Goal: Book appointment/travel/reservation

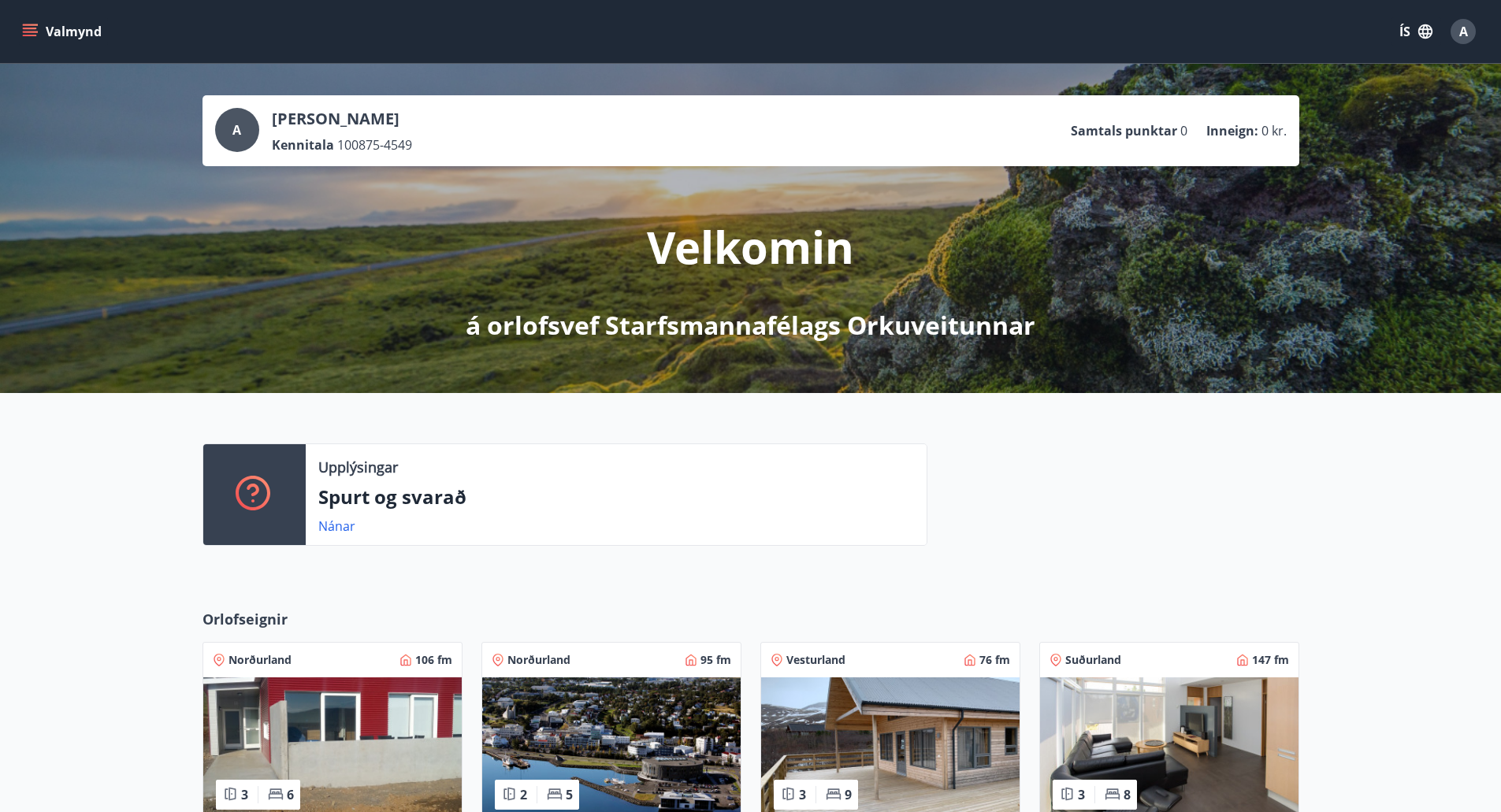
scroll to position [236, 0]
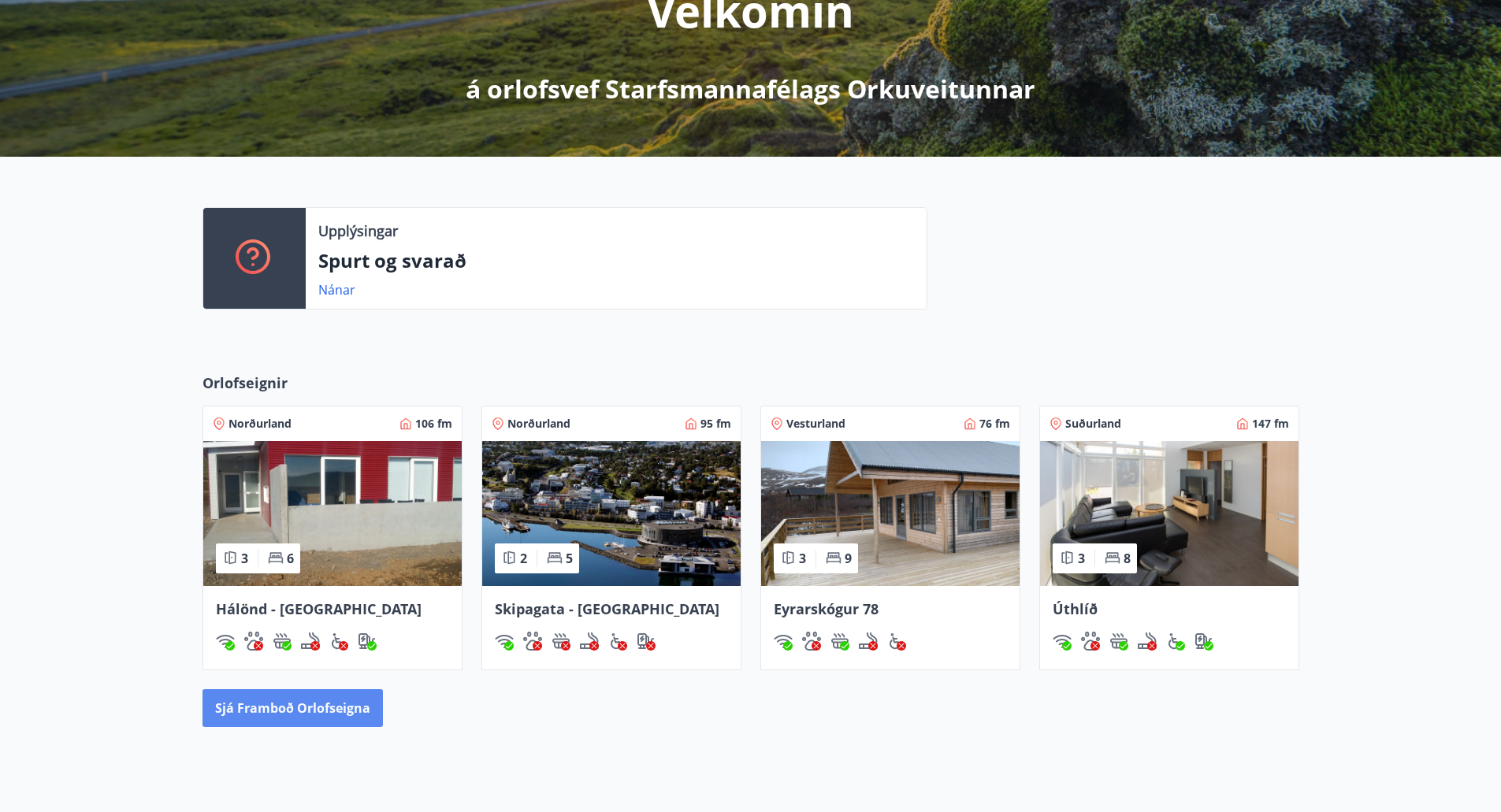
click at [272, 704] on button "Sjá framboð orlofseigna" at bounding box center [293, 708] width 181 height 38
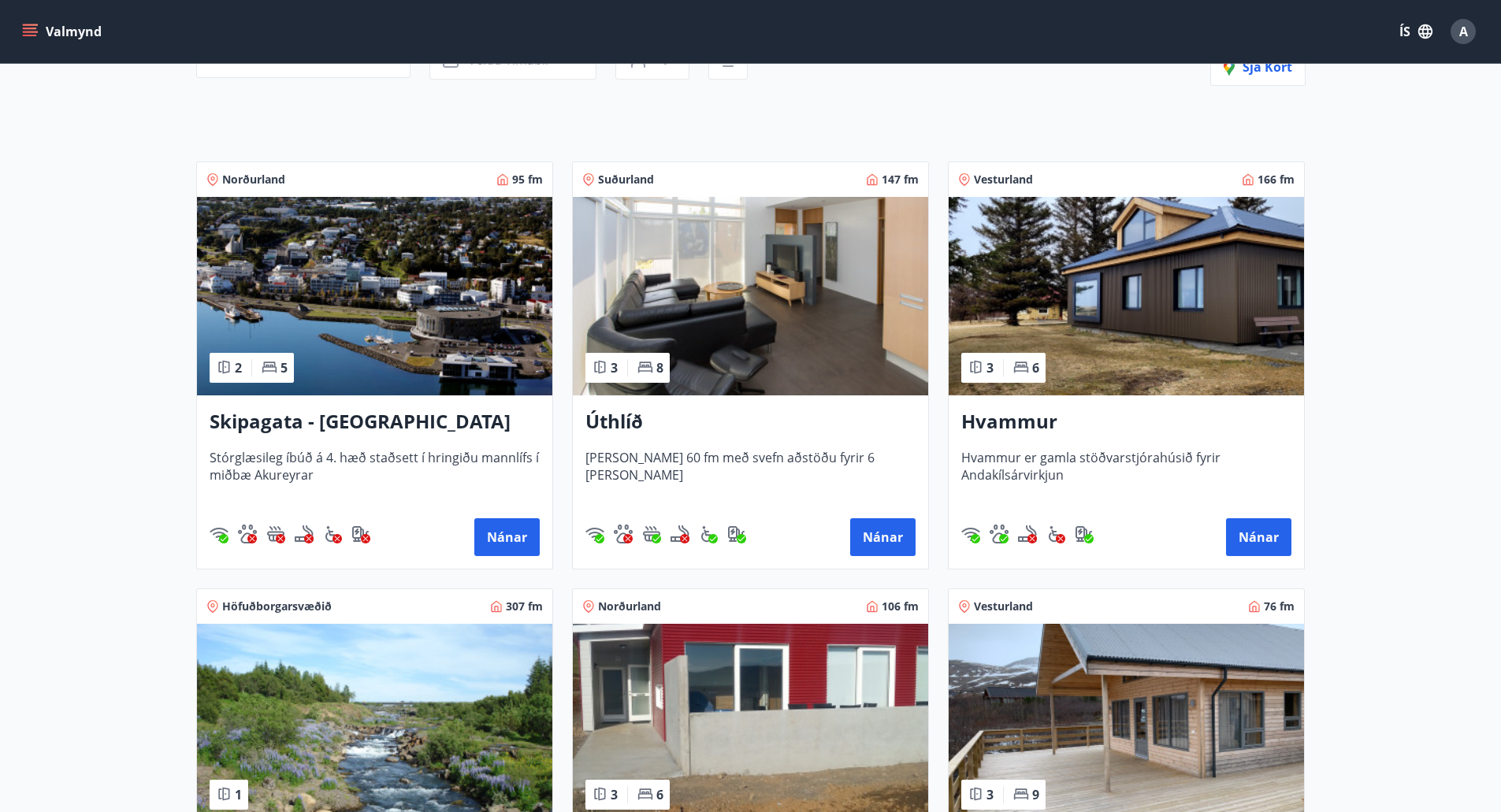
scroll to position [236, 0]
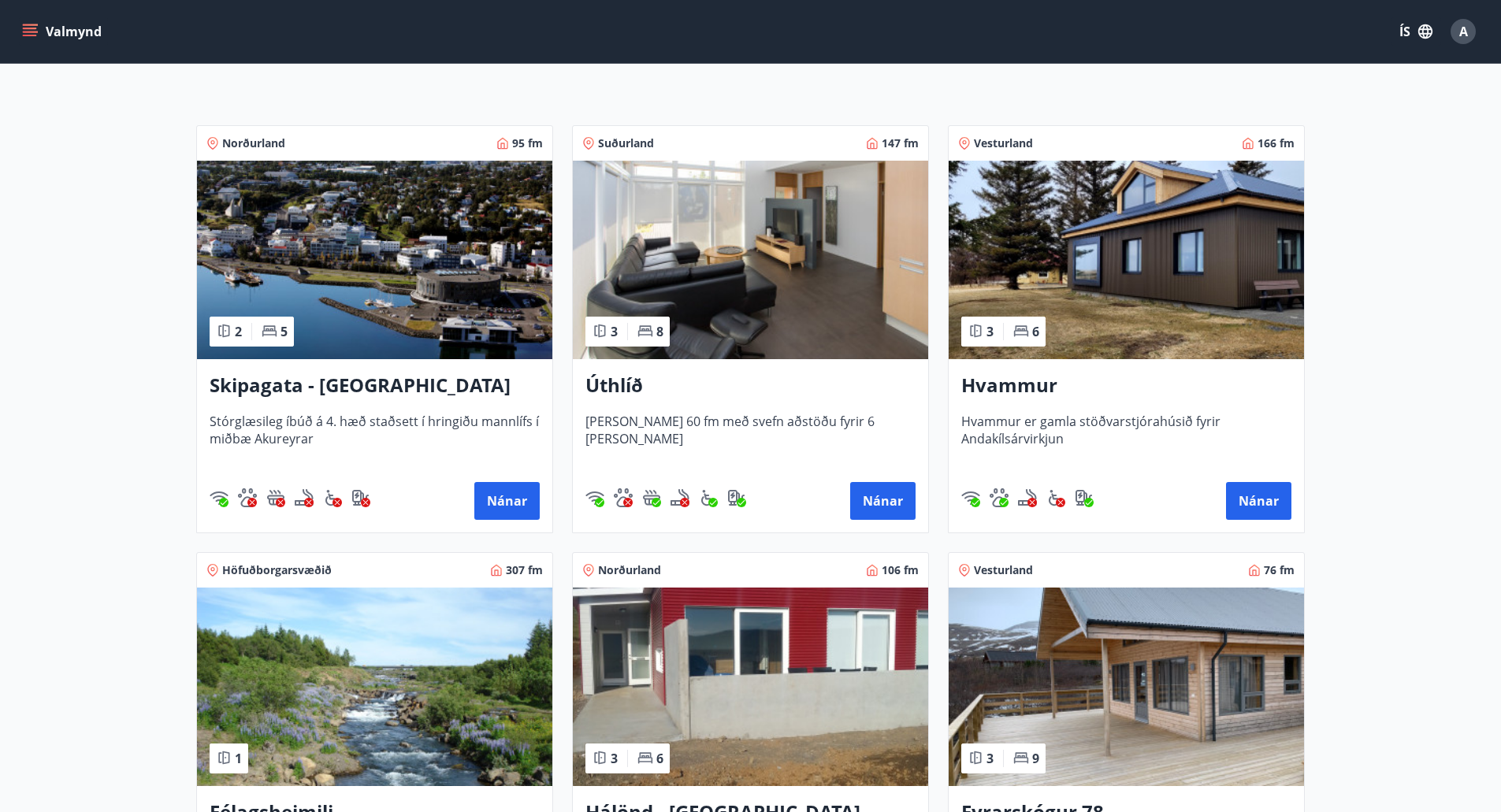
click at [1407, 393] on main "Framboð Svæði Allt Dagsetningar Veldu tímabil Svefnstæði +1 Sjá kort Norðurland…" at bounding box center [750, 400] width 1501 height 1146
click at [1043, 378] on h3 "Hvammur" at bounding box center [1126, 386] width 330 height 28
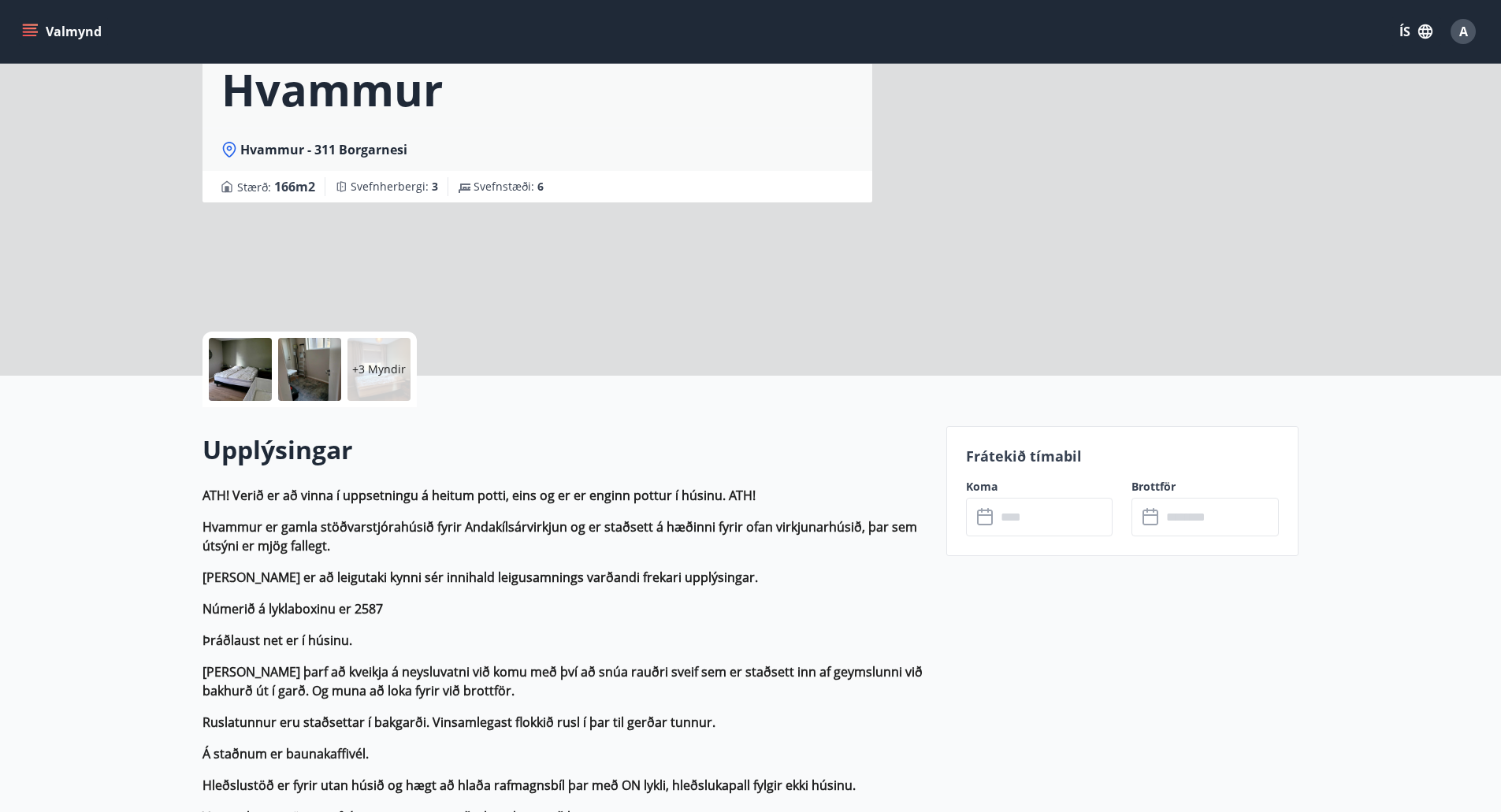
scroll to position [158, 0]
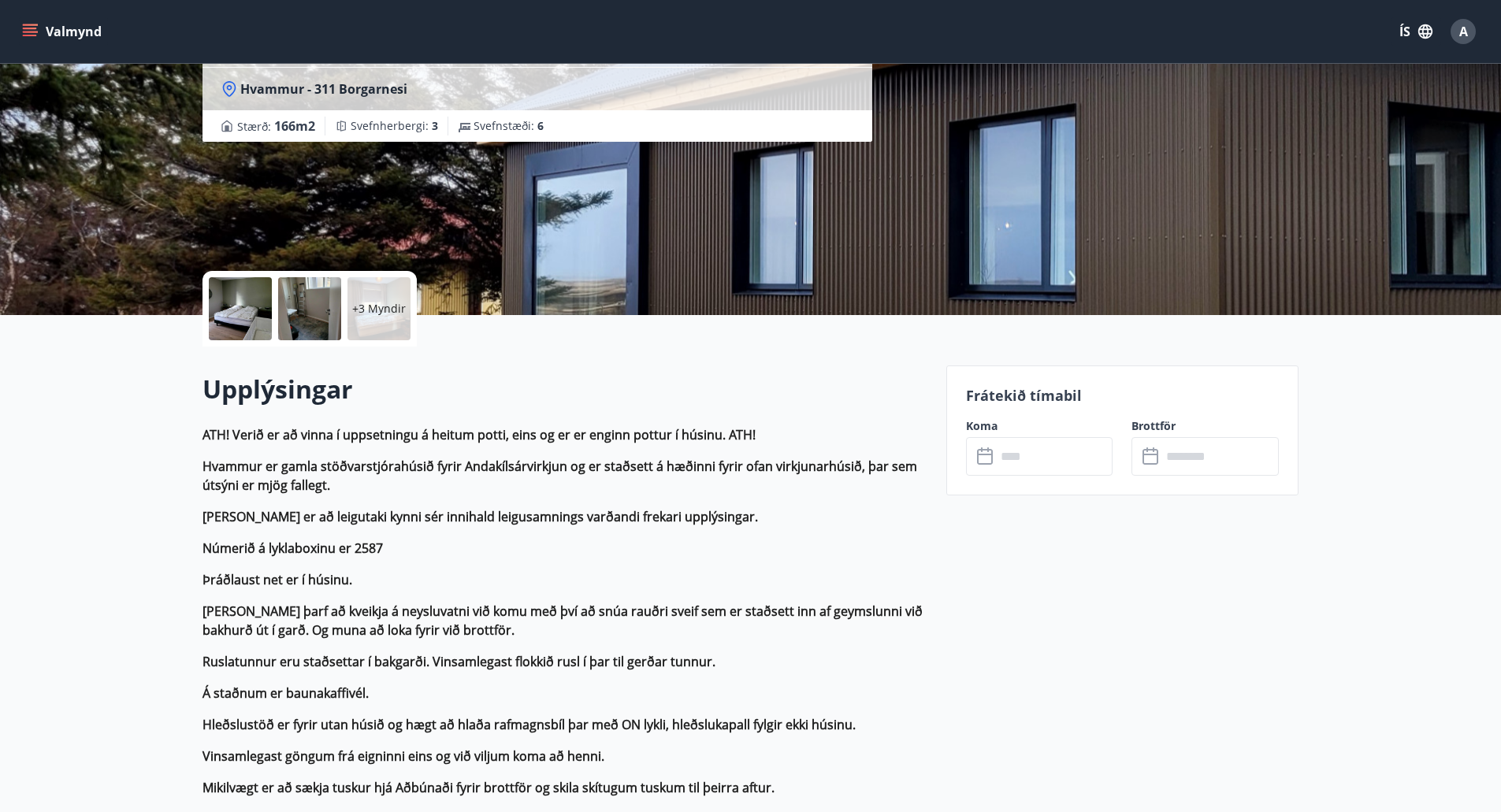
click at [1079, 456] on input "text" at bounding box center [1055, 456] width 117 height 38
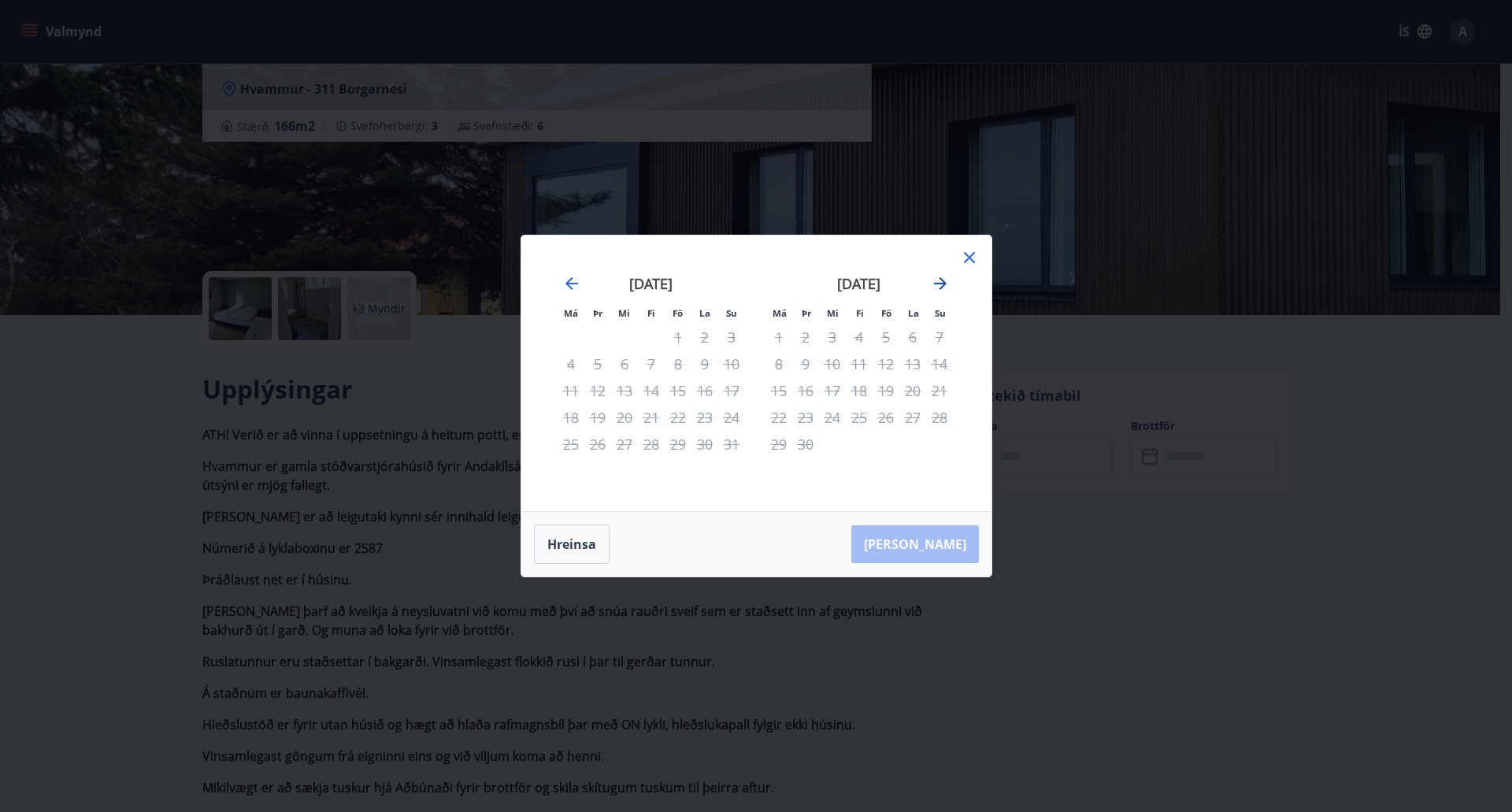
click at [943, 282] on icon "Move forward to switch to the next month." at bounding box center [940, 283] width 13 height 13
click at [944, 284] on icon "Move forward to switch to the next month." at bounding box center [940, 283] width 13 height 13
click at [783, 392] on div "10" at bounding box center [779, 391] width 27 height 27
click at [832, 391] on div "[PERSON_NAME] útritun í boði" at bounding box center [860, 372] width 185 height 41
click at [831, 388] on div "12" at bounding box center [832, 391] width 27 height 27
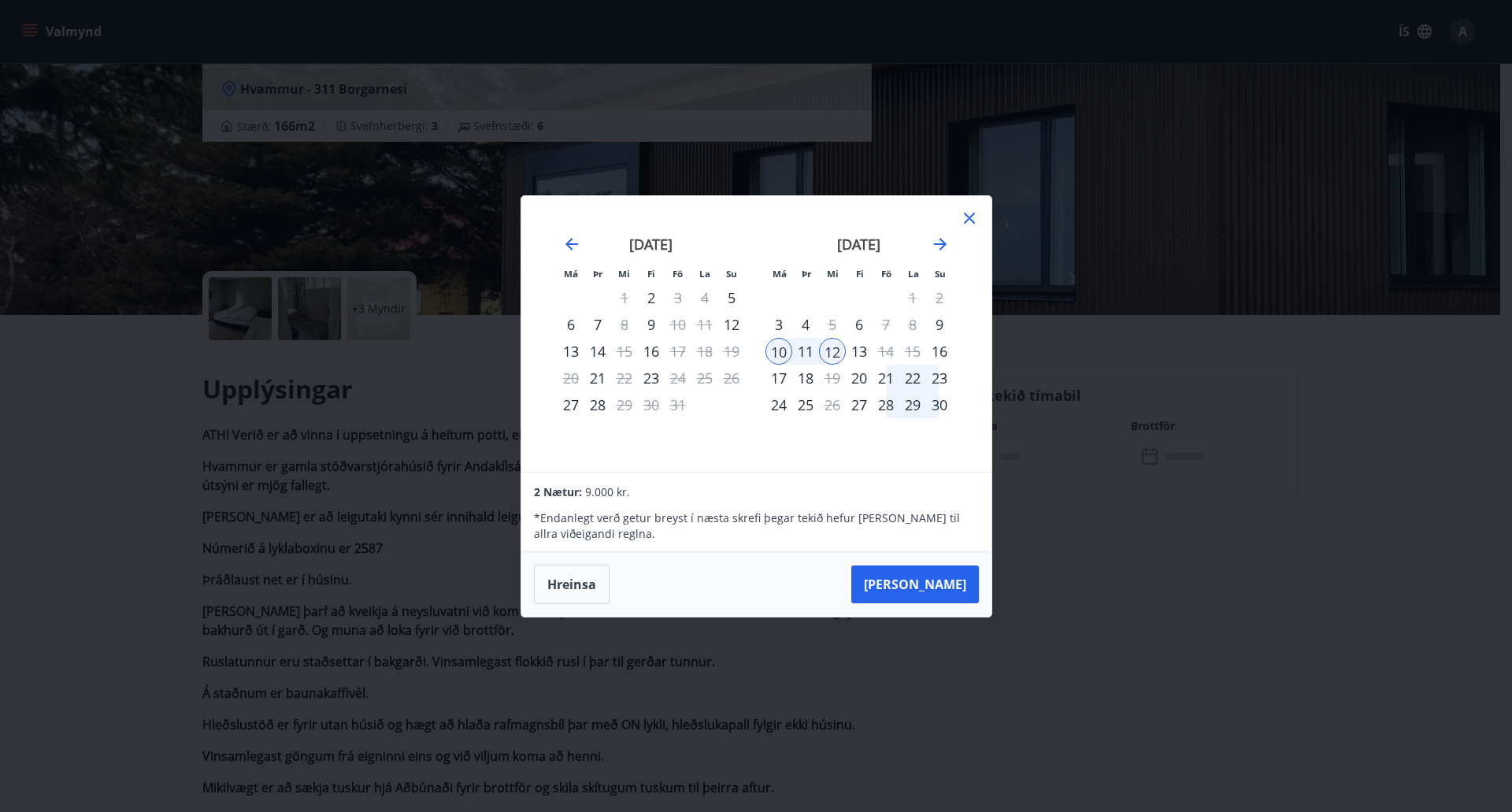
click at [968, 219] on icon at bounding box center [969, 218] width 11 height 11
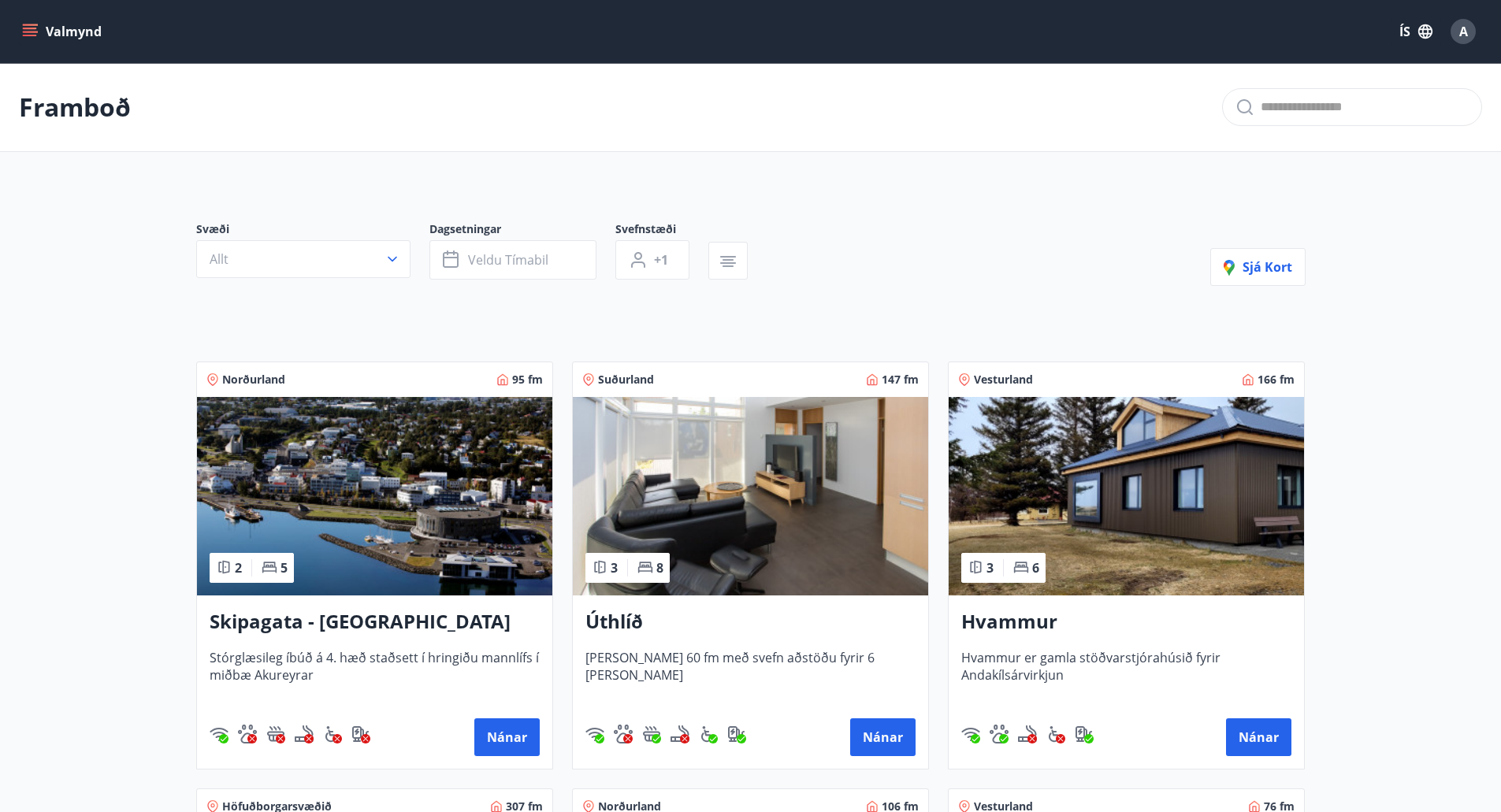
click at [1455, 486] on main "Framboð Svæði Allt Dagsetningar Veldu tímabil Svefnstæði +1 Sjá kort Norðurland…" at bounding box center [750, 636] width 1501 height 1146
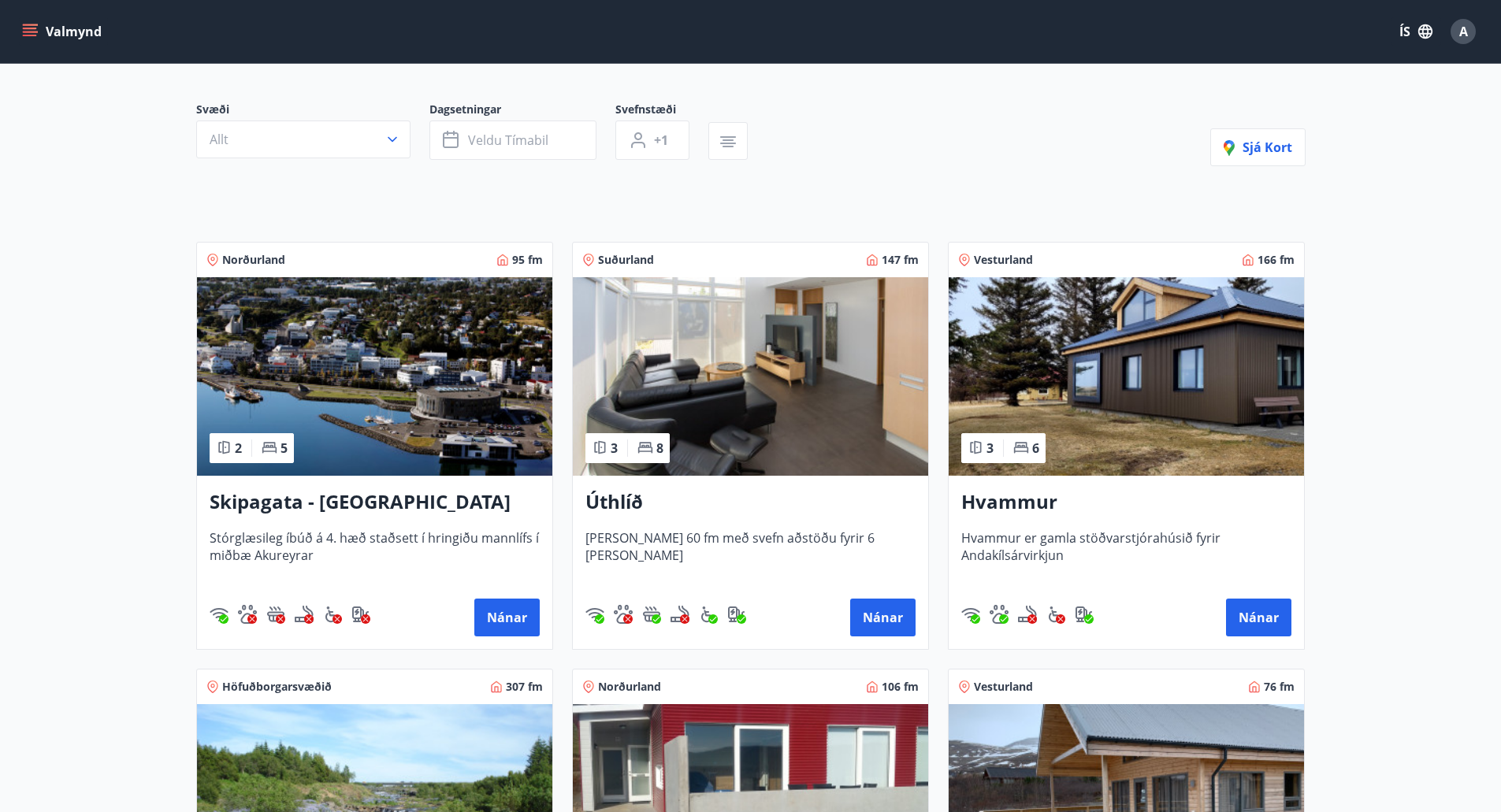
scroll to position [158, 0]
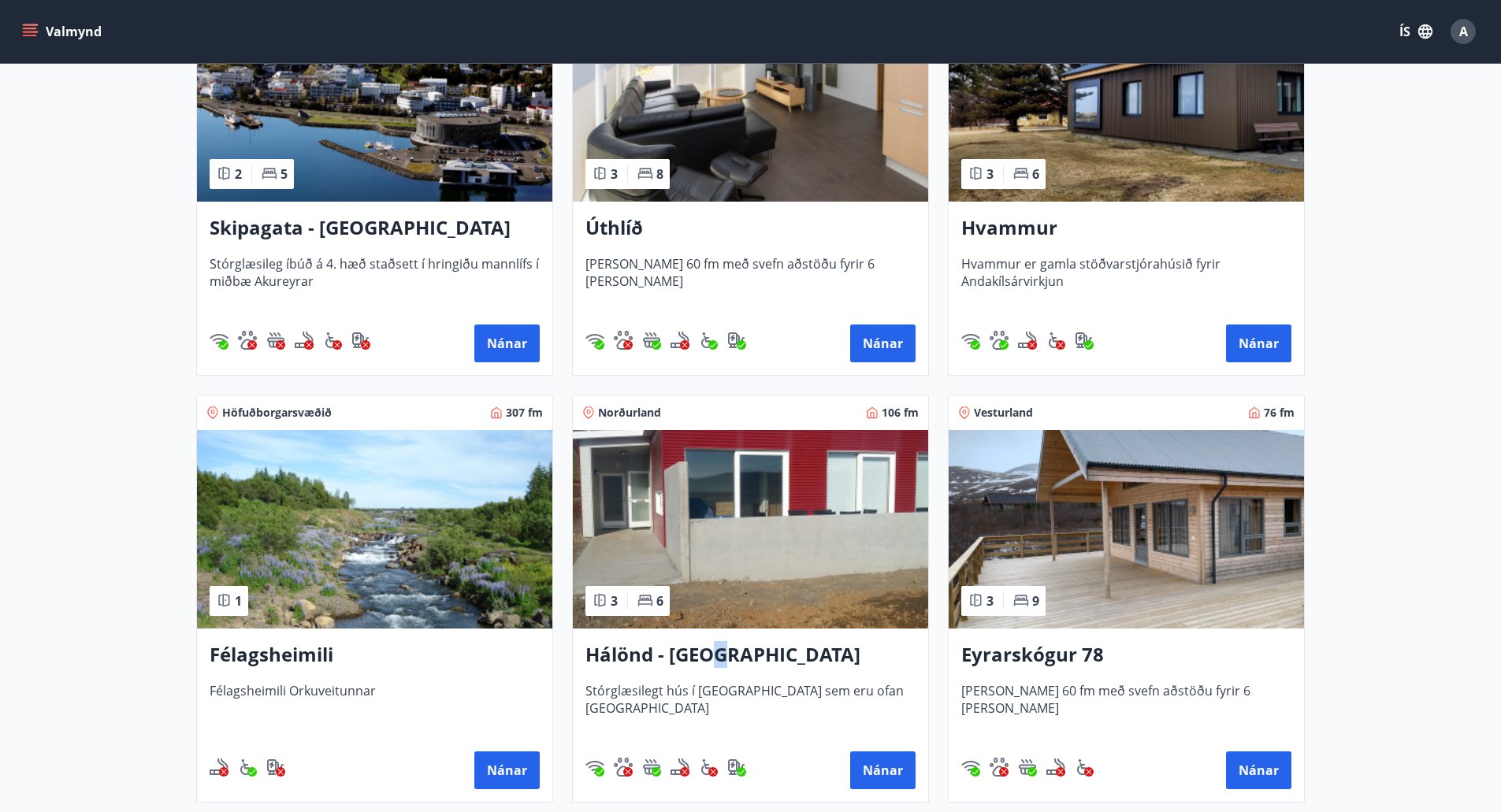
click at [720, 657] on h3 "Hálönd - [GEOGRAPHIC_DATA]" at bounding box center [750, 655] width 330 height 28
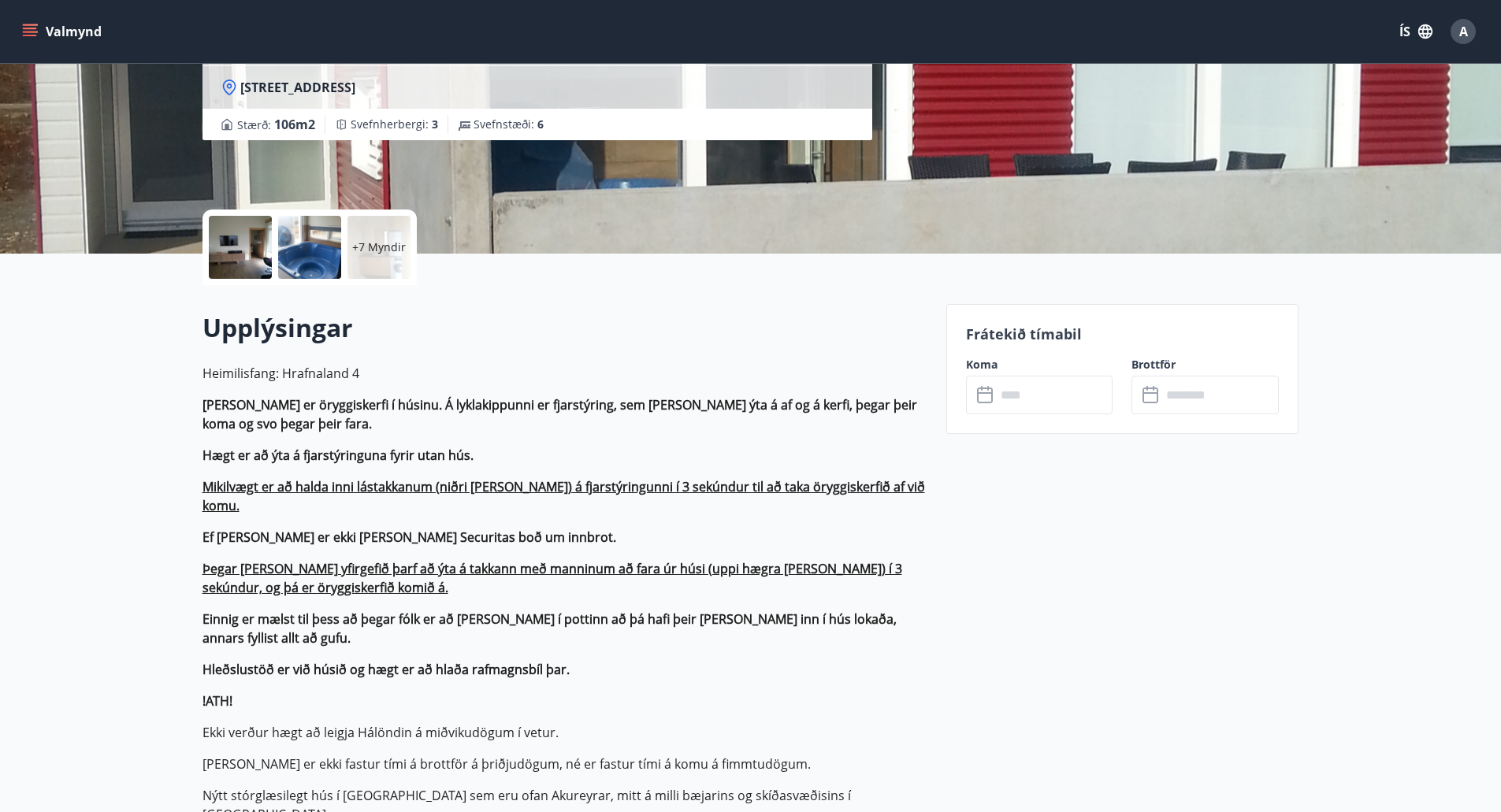
scroll to position [236, 0]
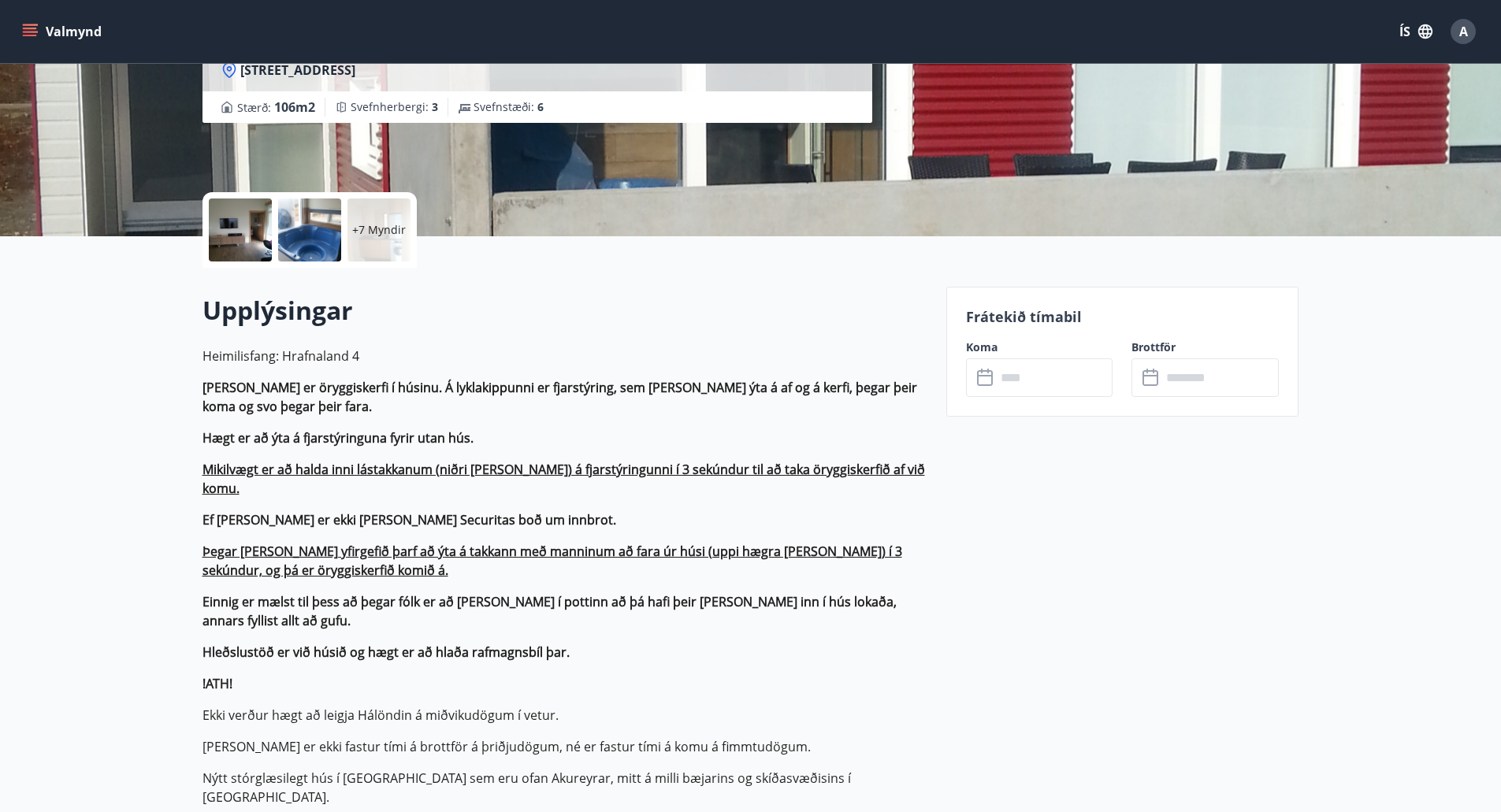
click at [1085, 370] on input "text" at bounding box center [1055, 378] width 117 height 38
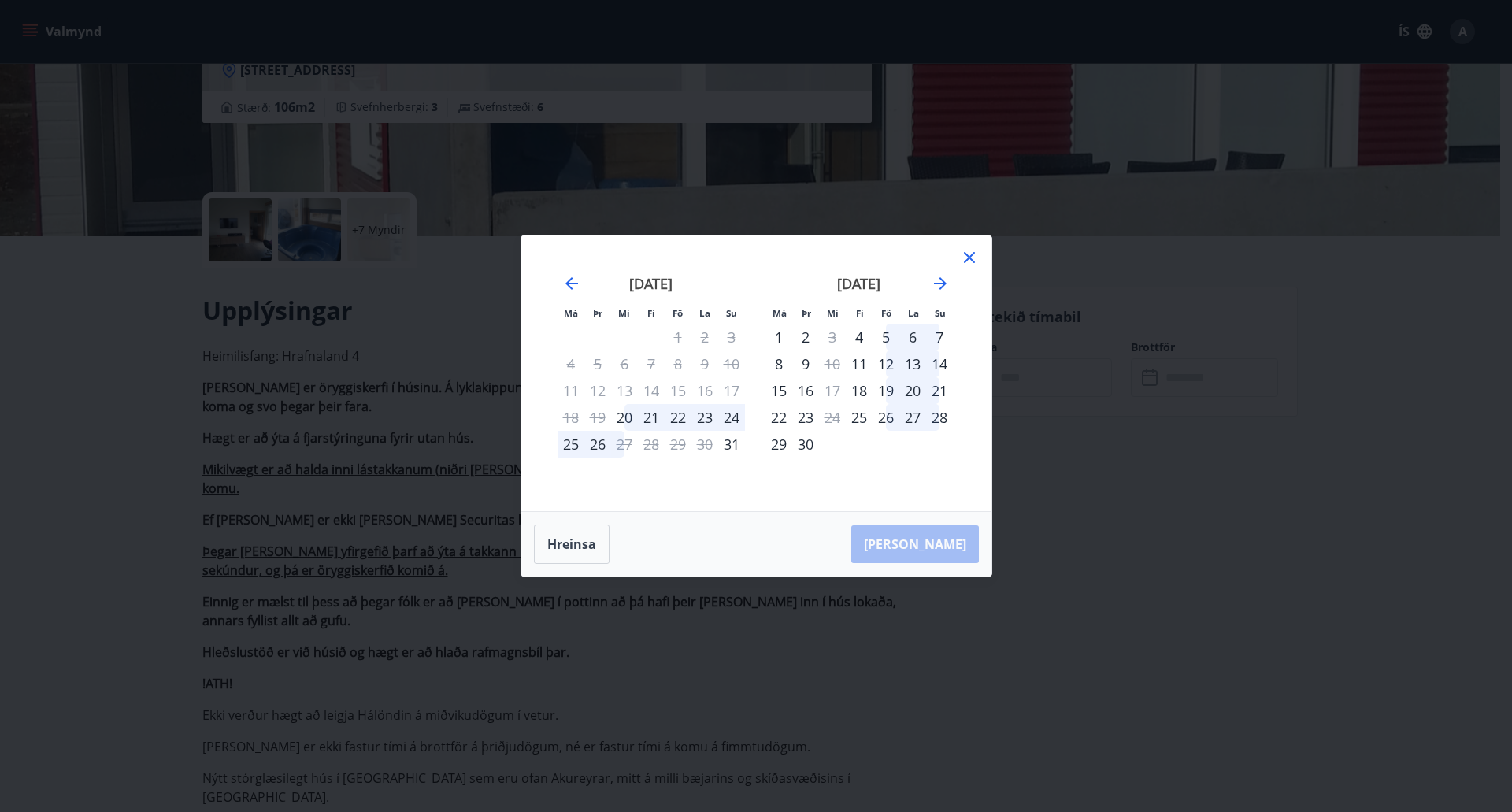
click at [971, 257] on icon at bounding box center [969, 257] width 19 height 19
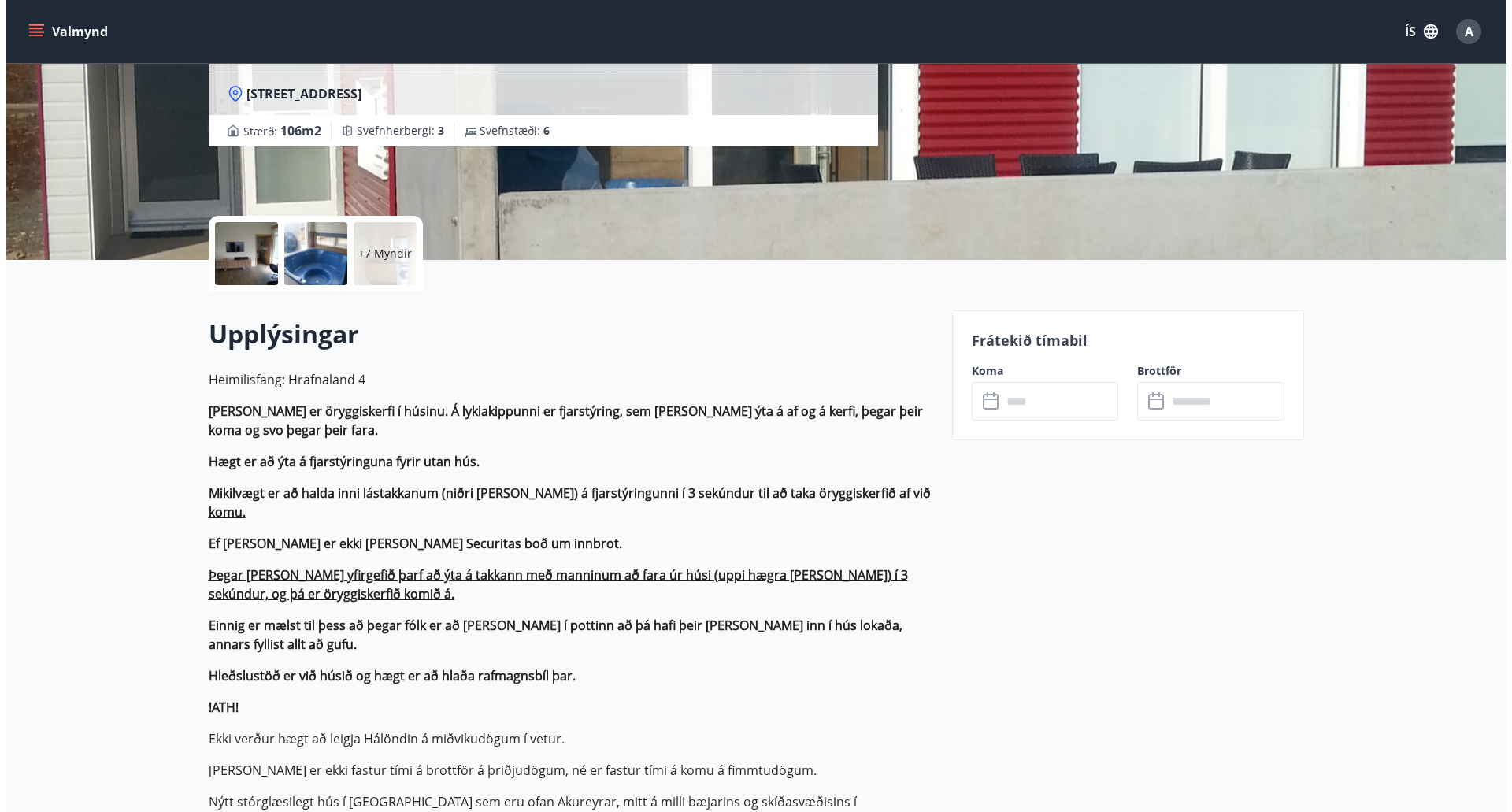
scroll to position [0, 0]
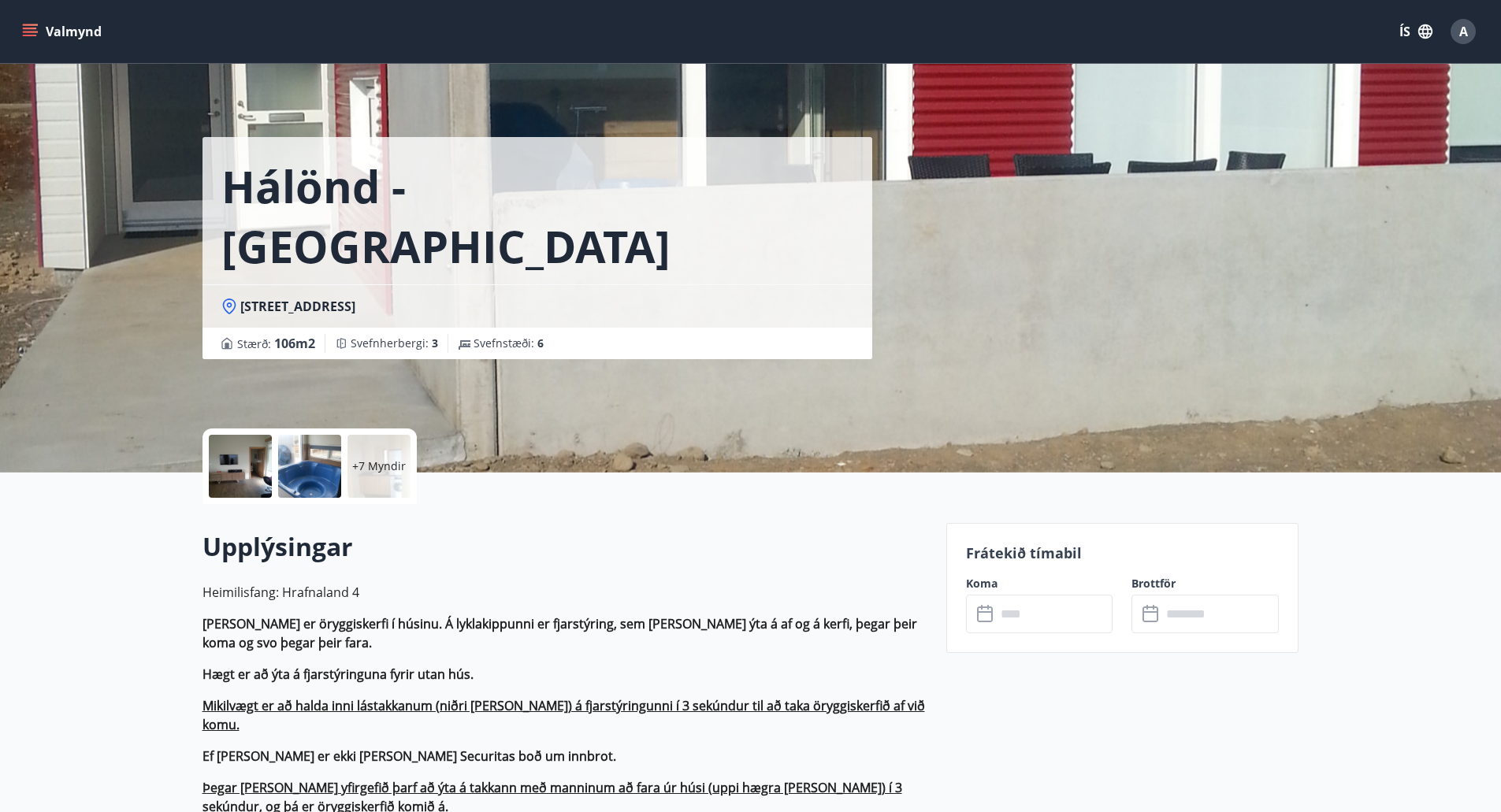
click at [247, 462] on div at bounding box center [240, 465] width 63 height 63
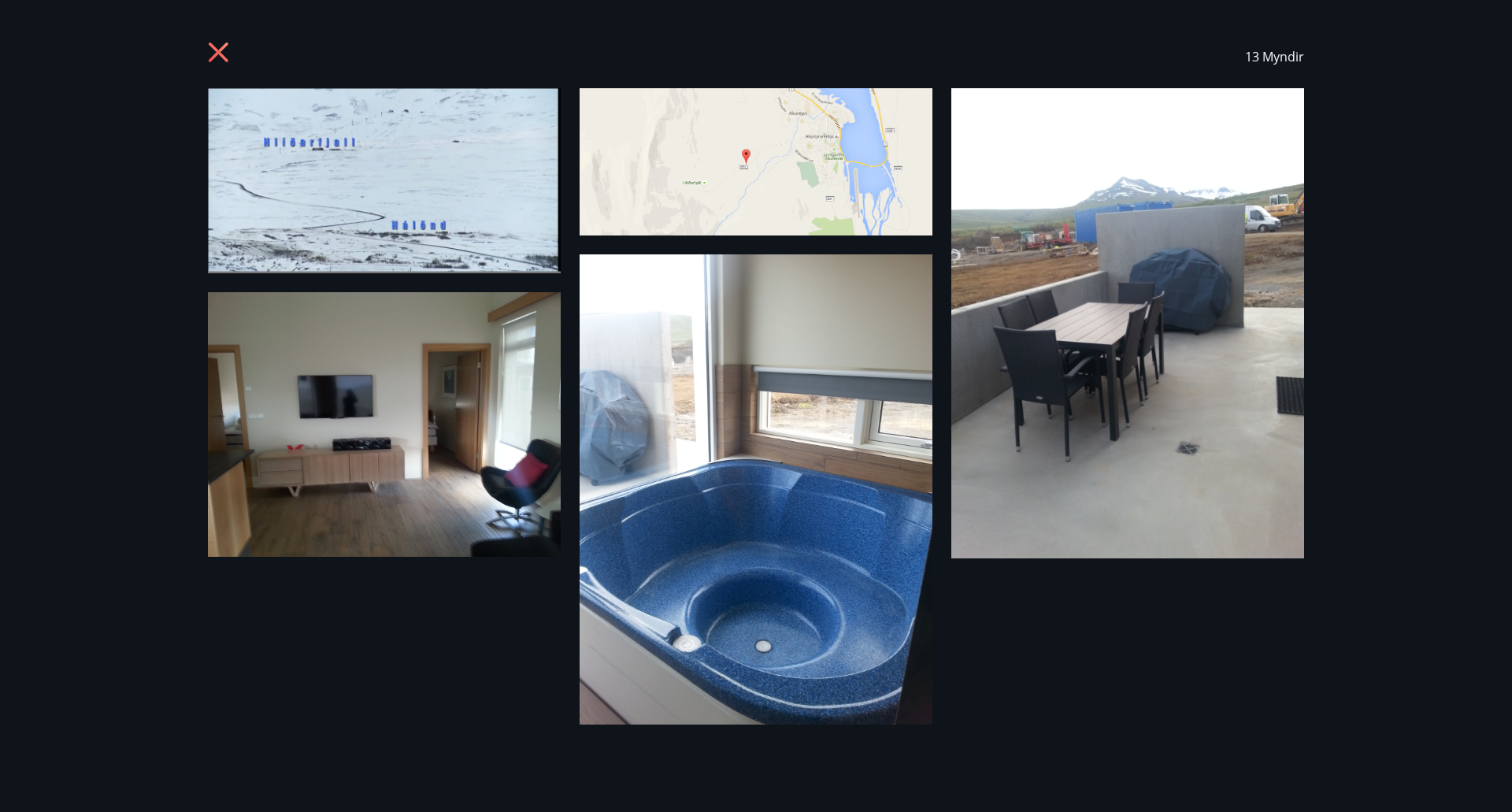
click at [433, 206] on img at bounding box center [384, 181] width 353 height 185
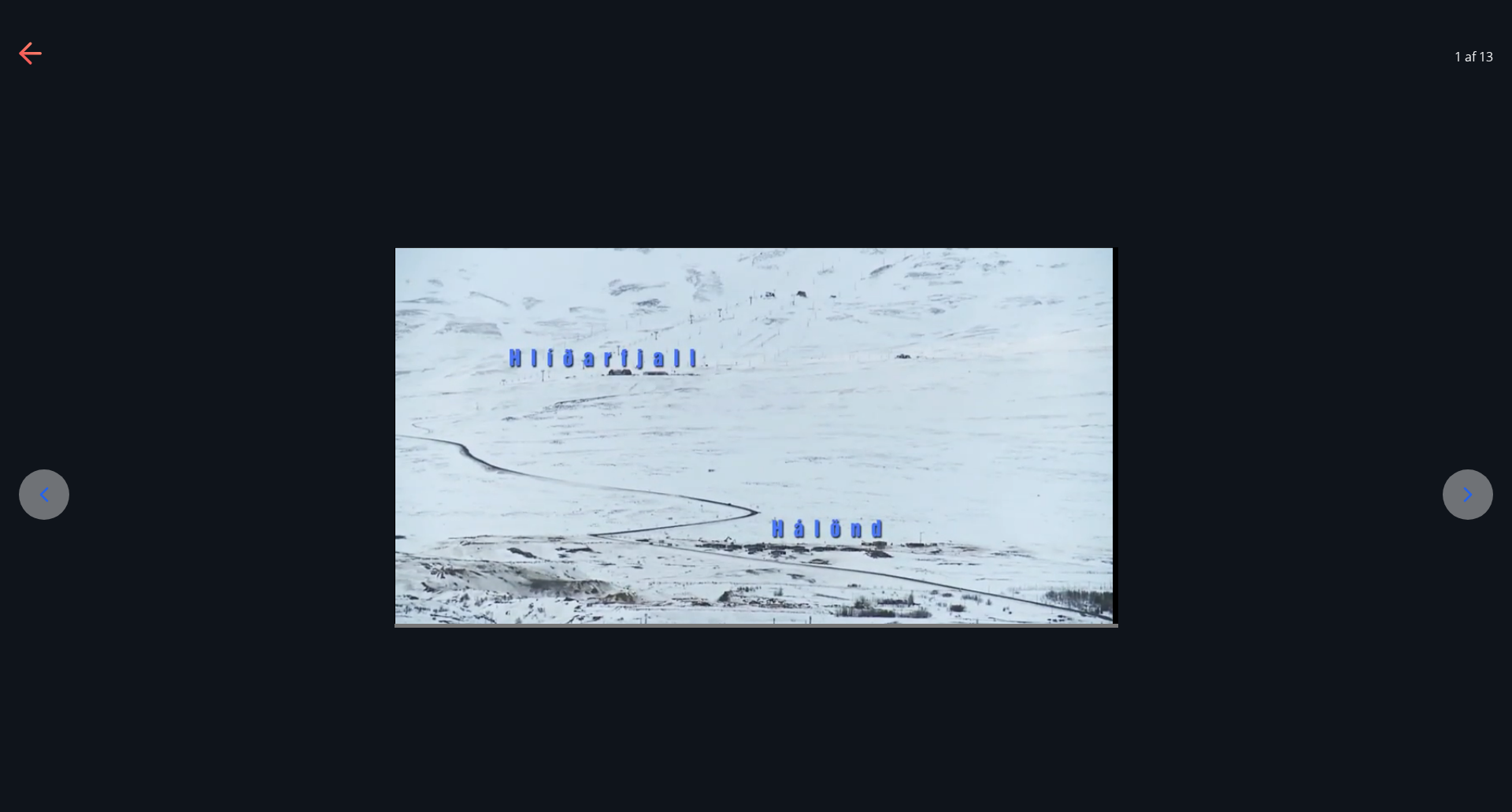
click at [1464, 500] on icon at bounding box center [1468, 495] width 25 height 25
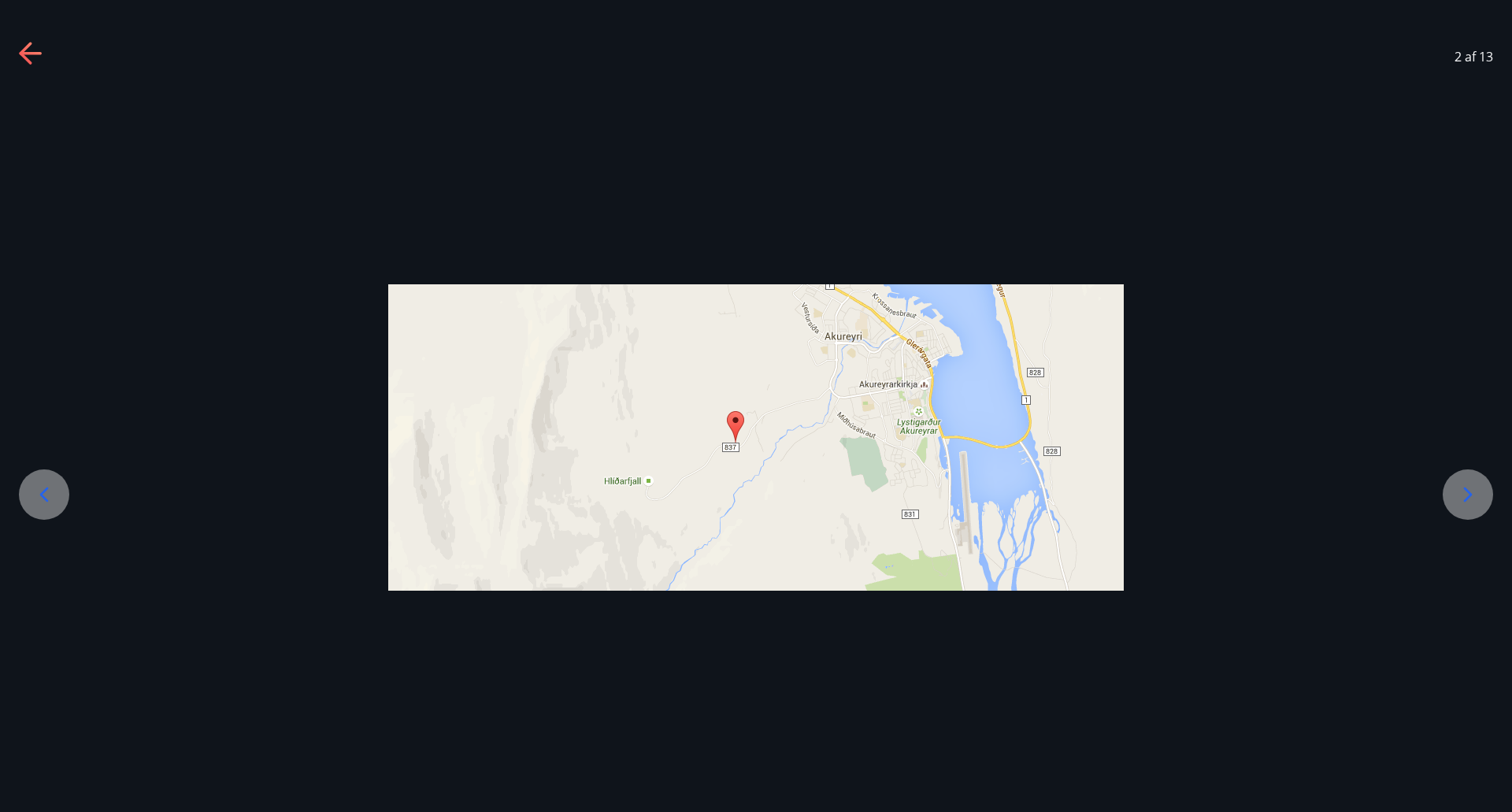
click at [1464, 500] on icon at bounding box center [1468, 495] width 25 height 25
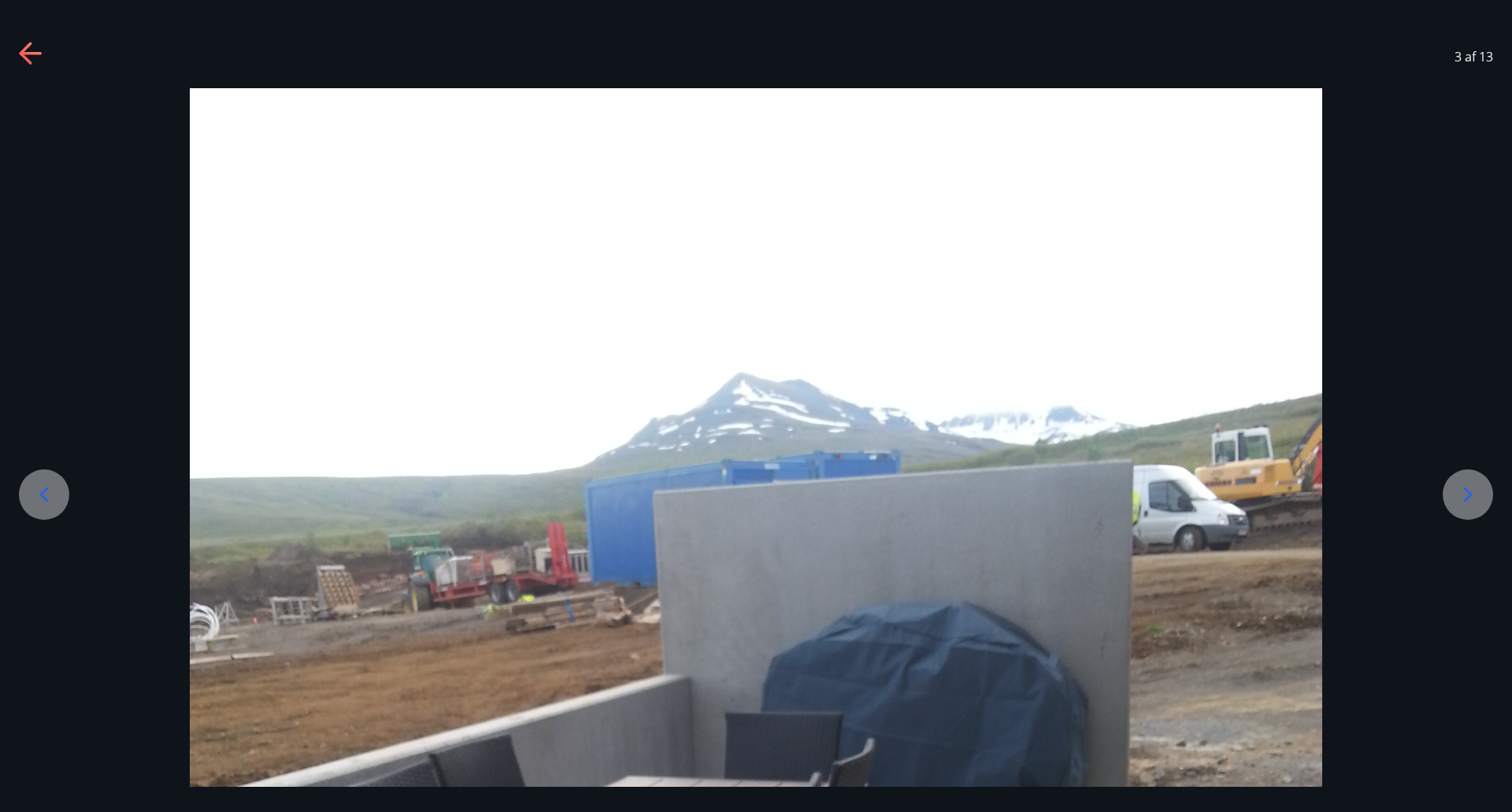
click at [1464, 500] on icon at bounding box center [1468, 495] width 25 height 25
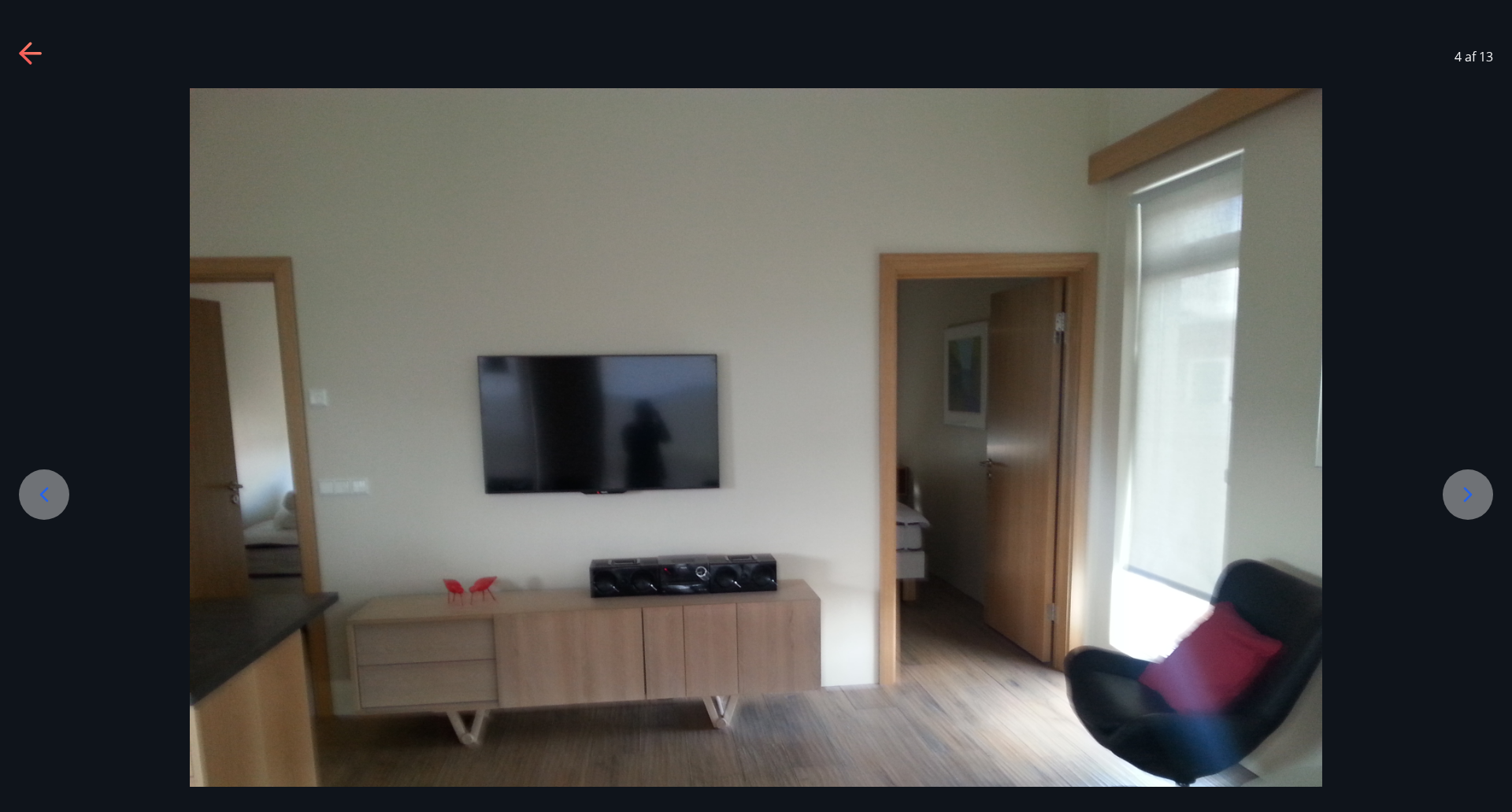
click at [1464, 500] on icon at bounding box center [1468, 495] width 25 height 25
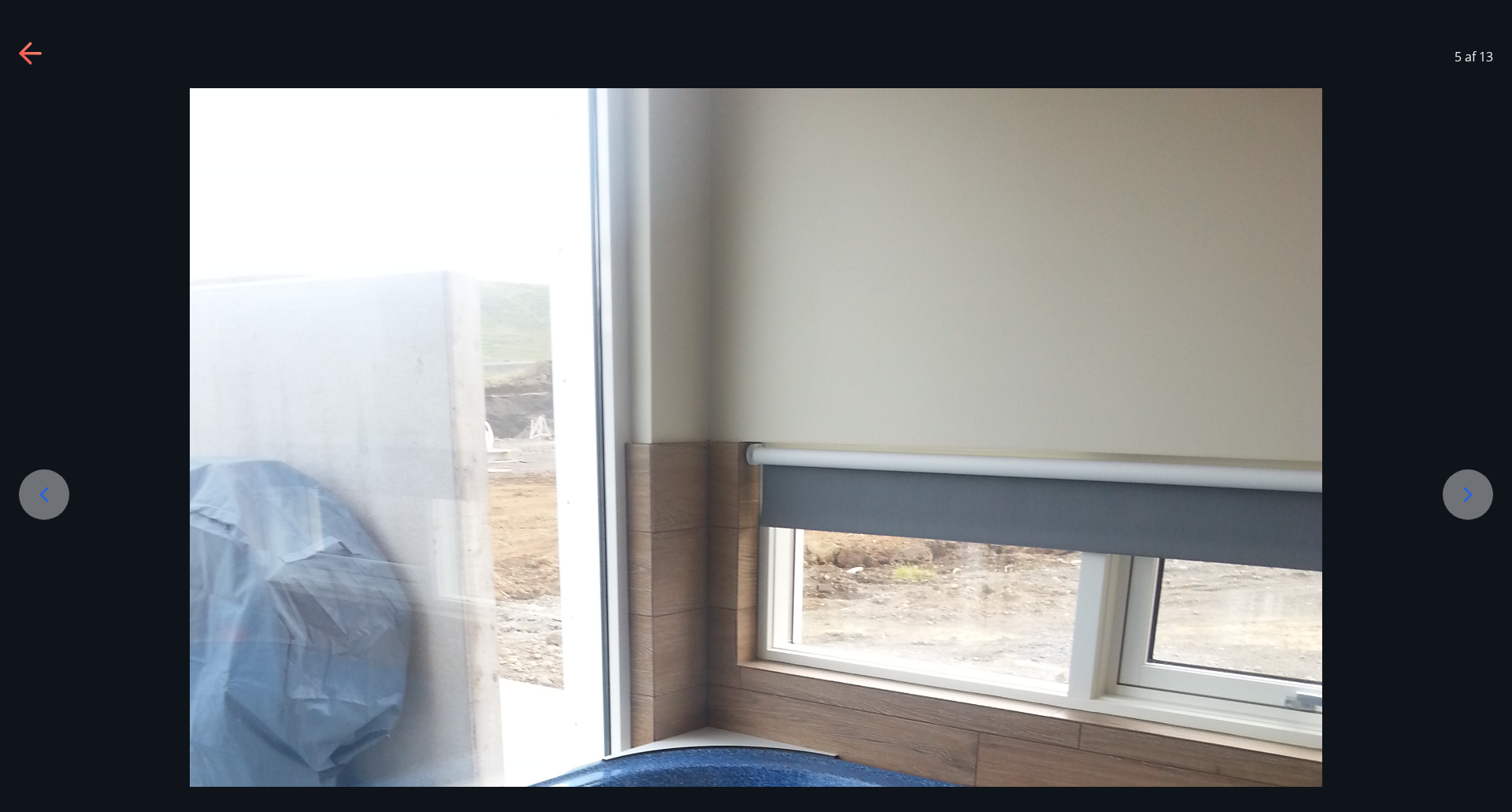
click at [1464, 500] on icon at bounding box center [1468, 495] width 25 height 25
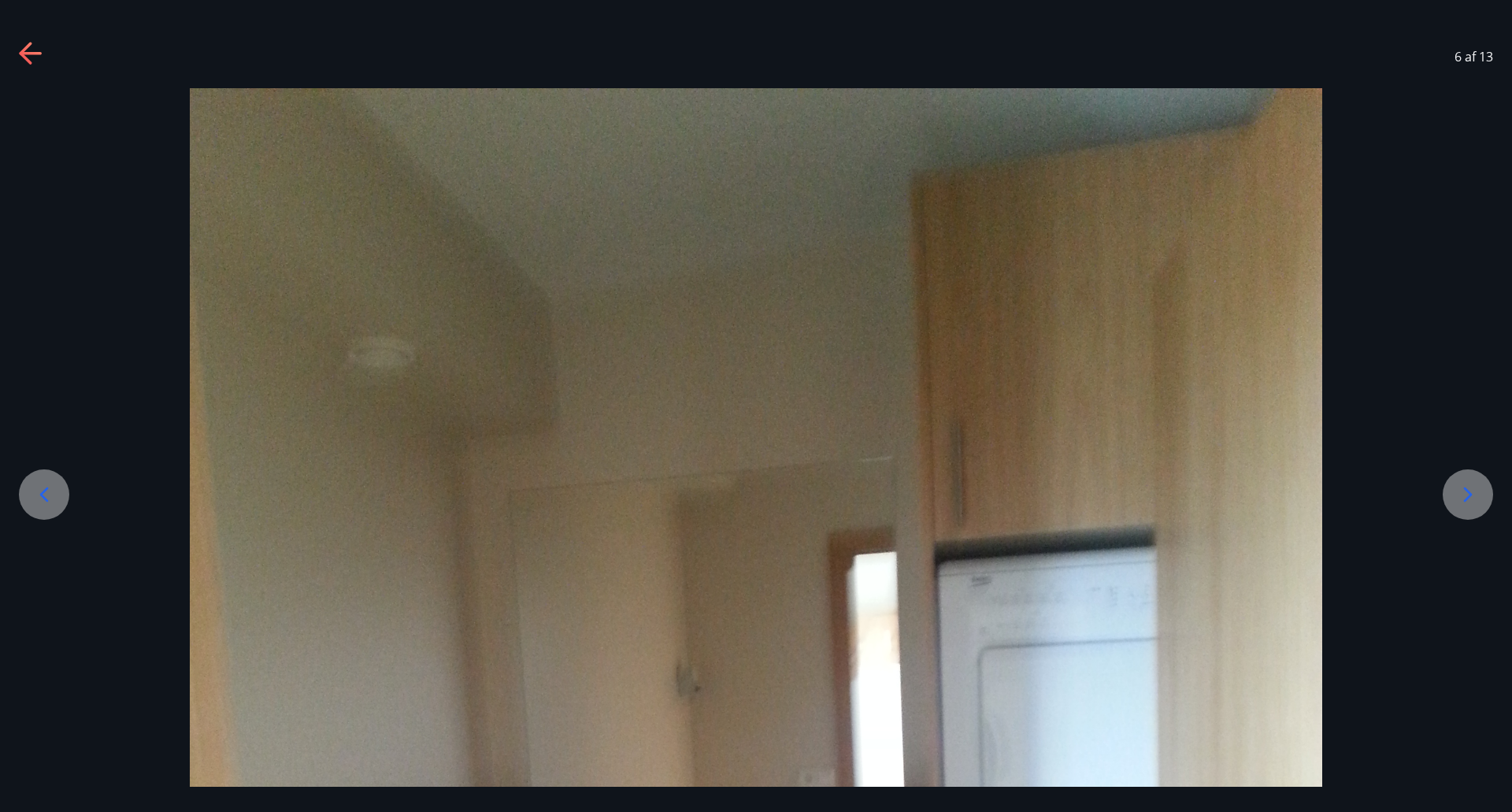
click at [1464, 500] on icon at bounding box center [1468, 495] width 25 height 25
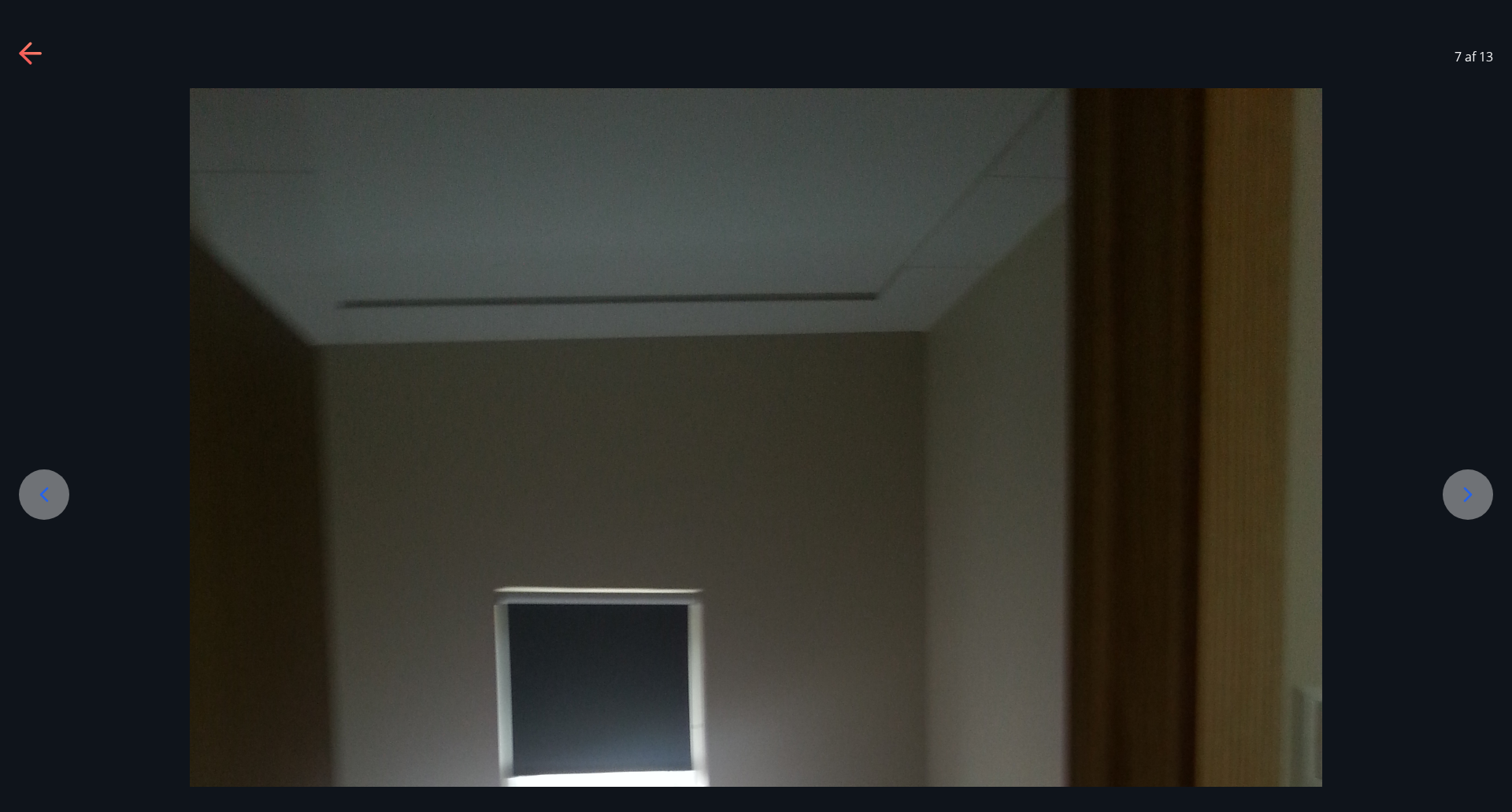
click at [1464, 500] on icon at bounding box center [1468, 495] width 25 height 25
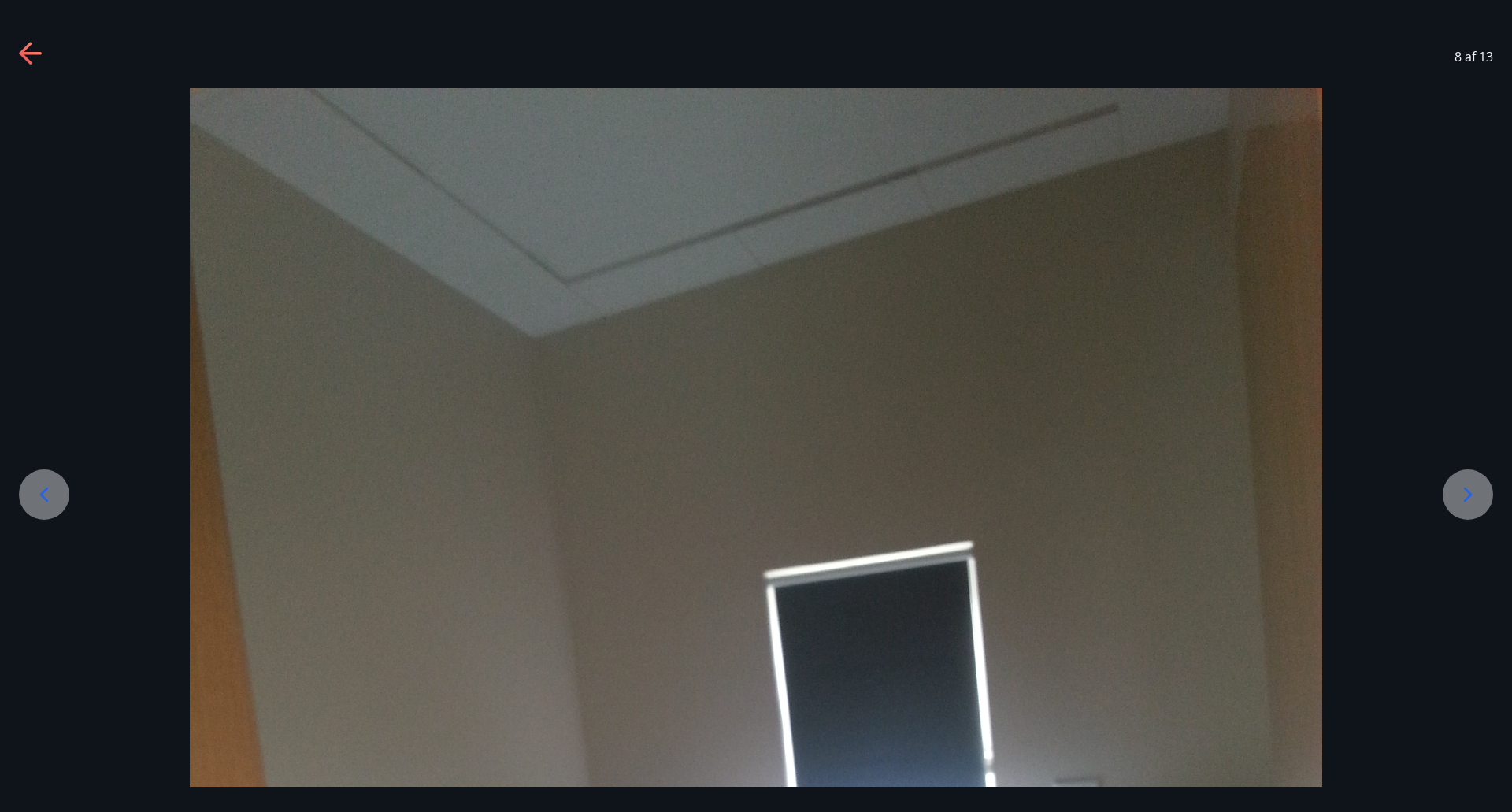
click at [1464, 500] on icon at bounding box center [1468, 495] width 25 height 25
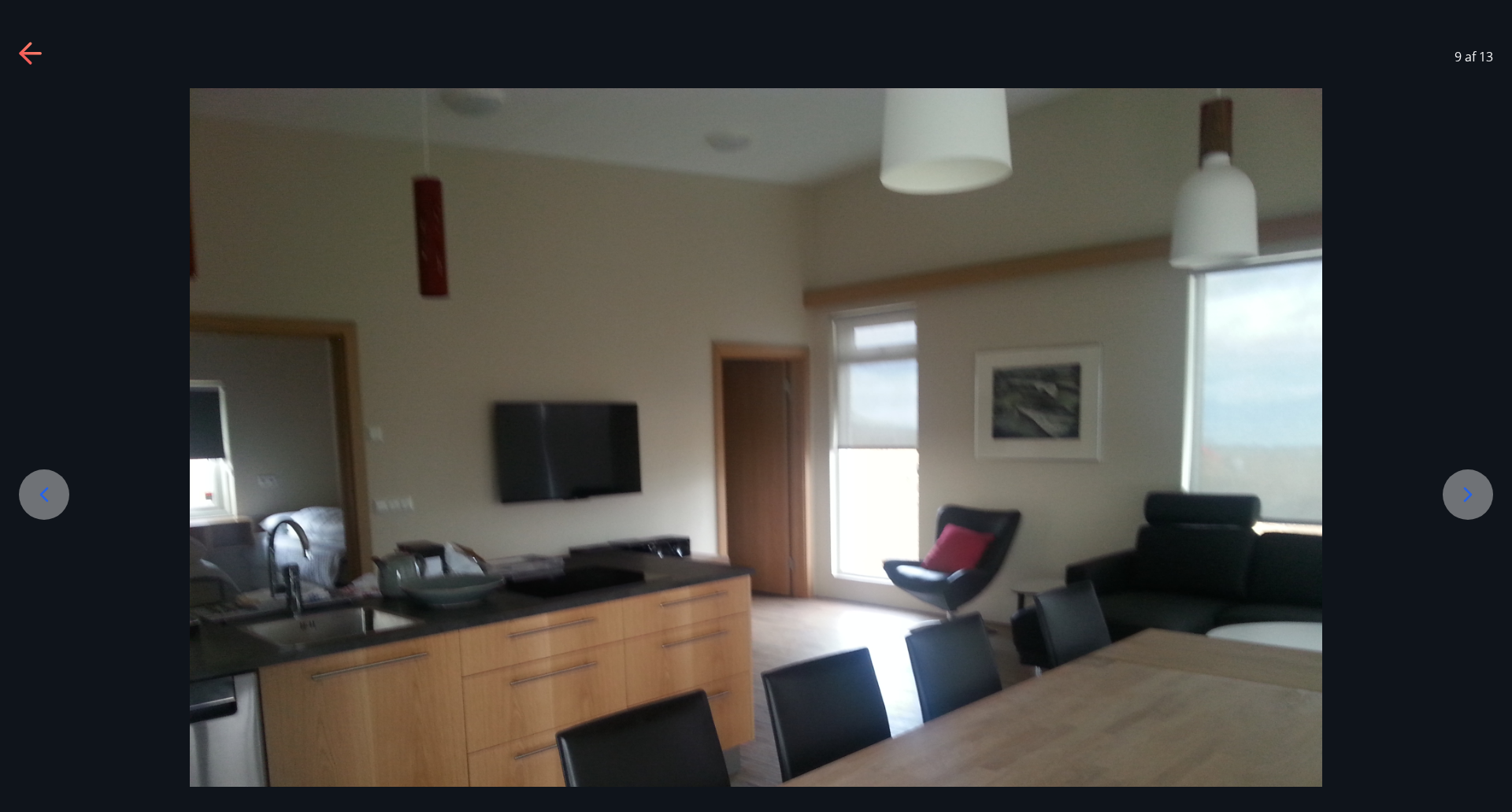
click at [1464, 500] on icon at bounding box center [1468, 495] width 25 height 25
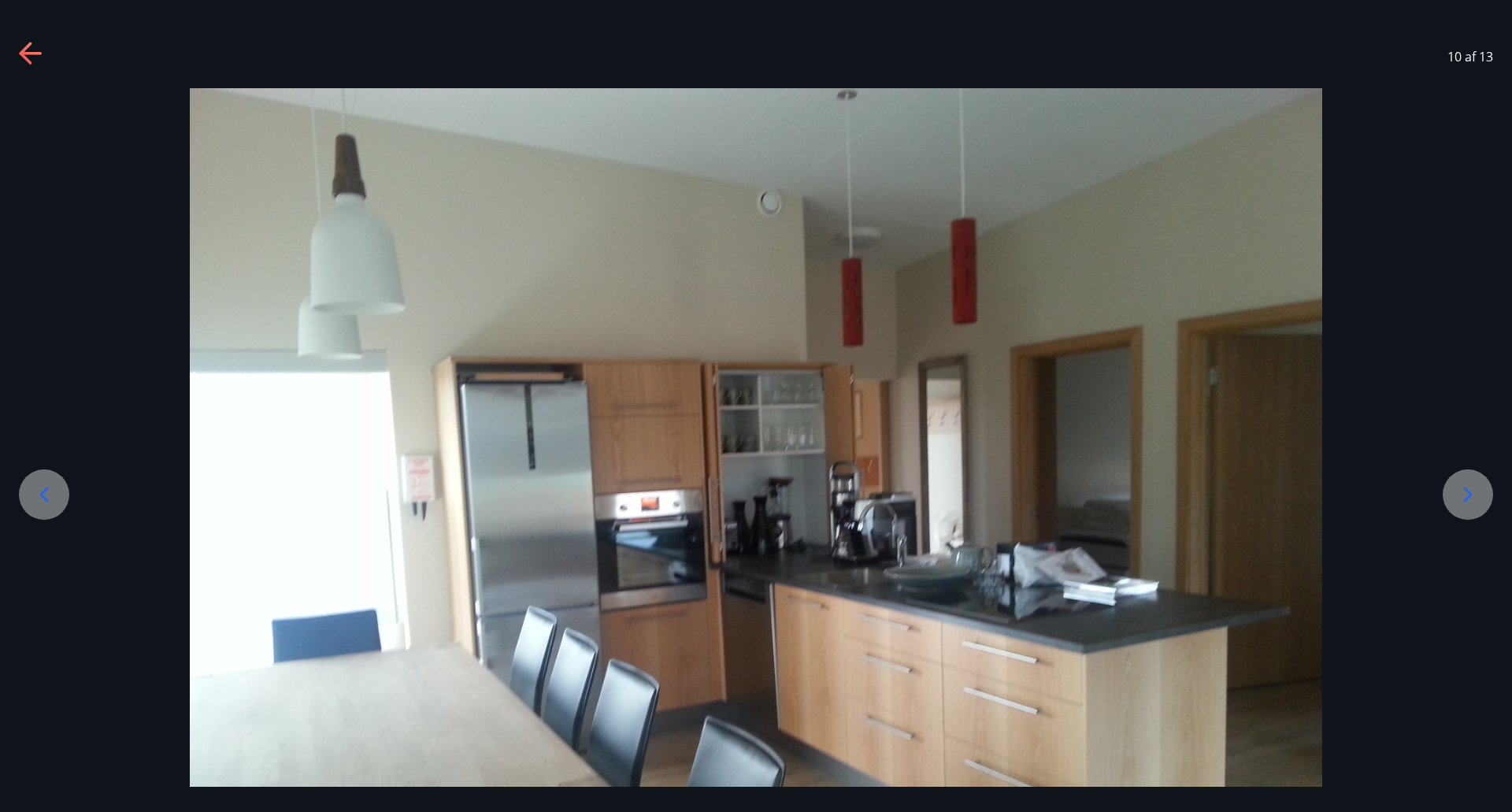
click at [1464, 500] on icon at bounding box center [1468, 495] width 25 height 25
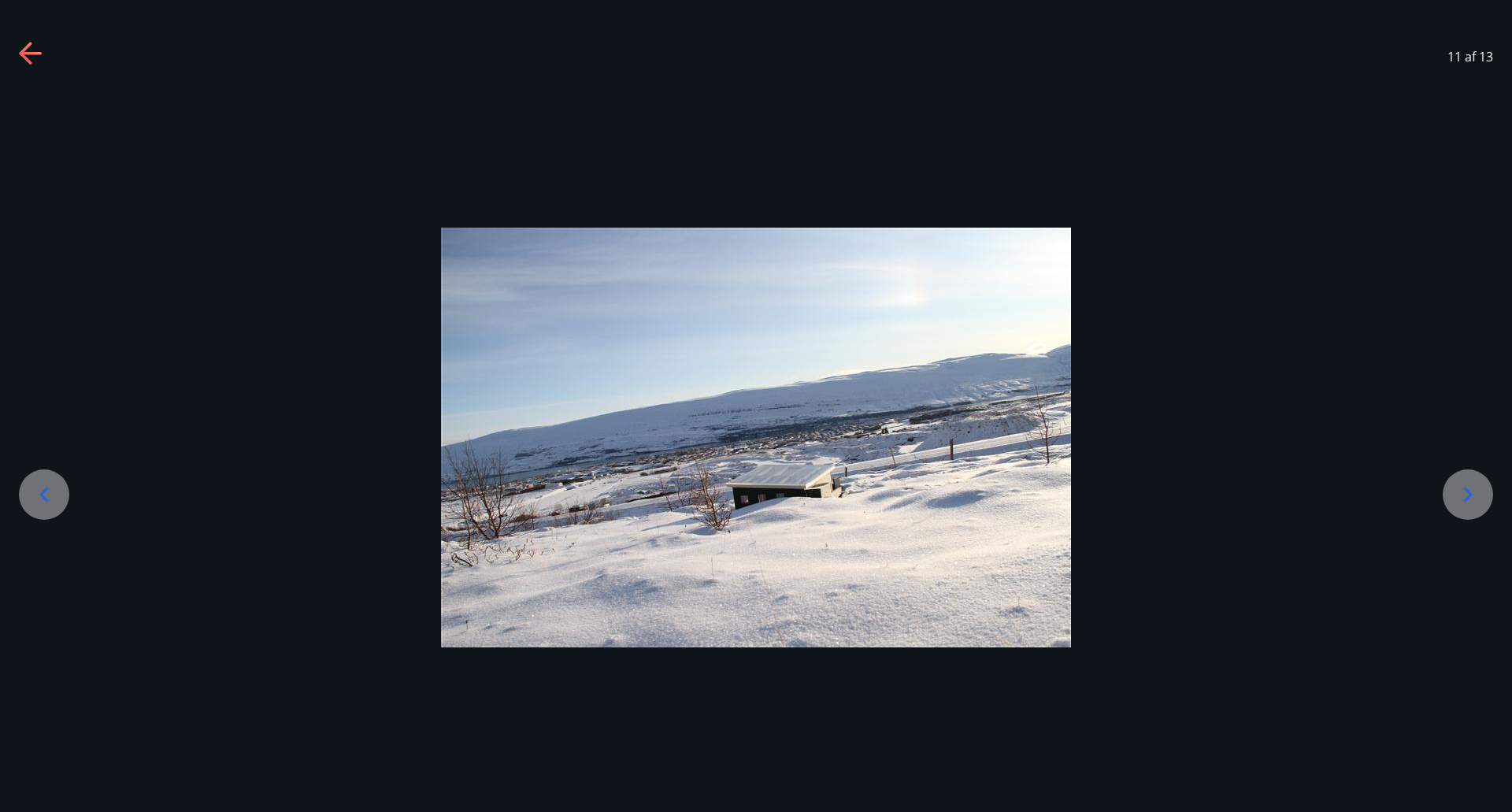
click at [1464, 500] on icon at bounding box center [1468, 495] width 25 height 25
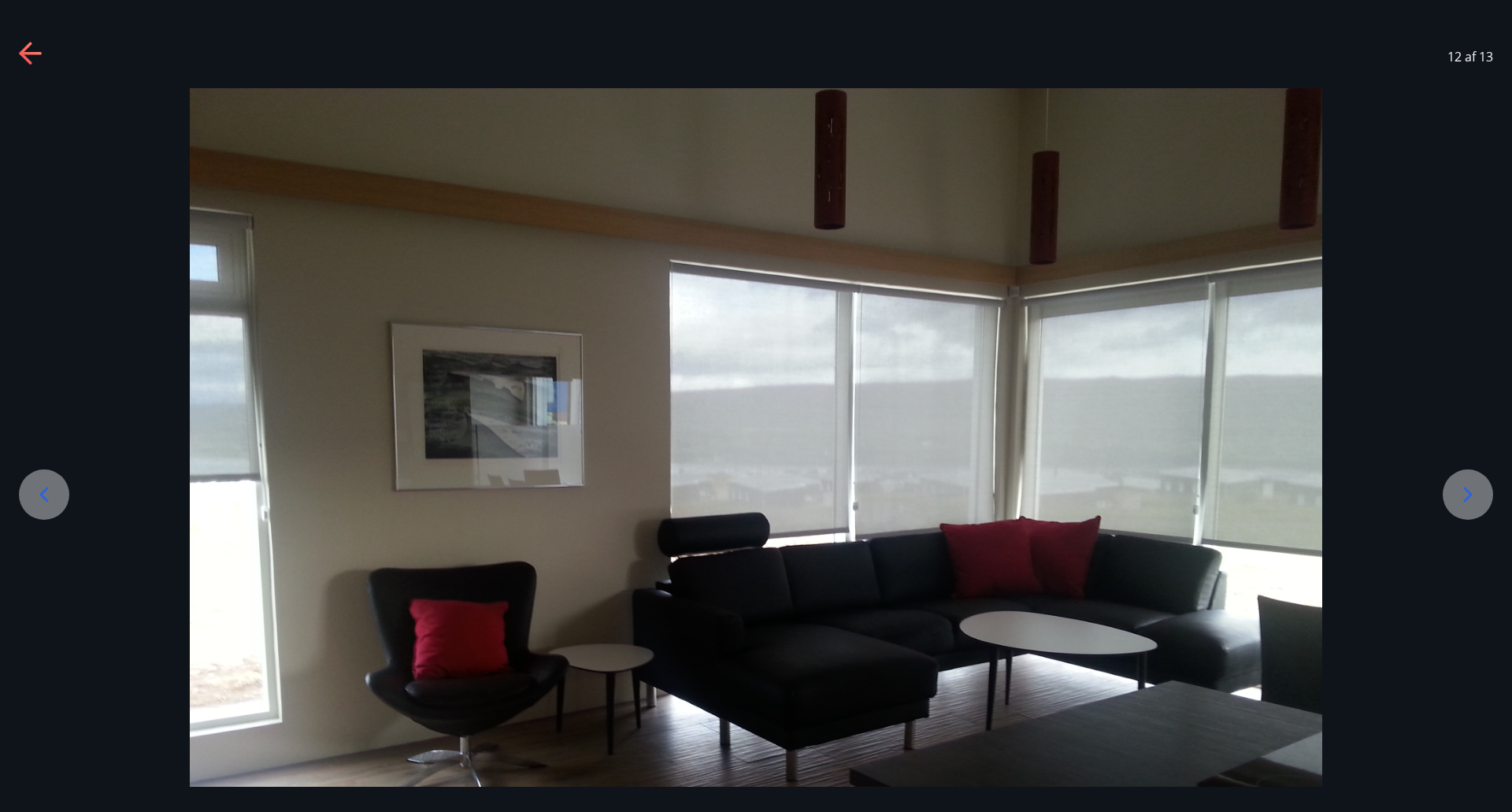
click at [1464, 500] on icon at bounding box center [1468, 495] width 25 height 25
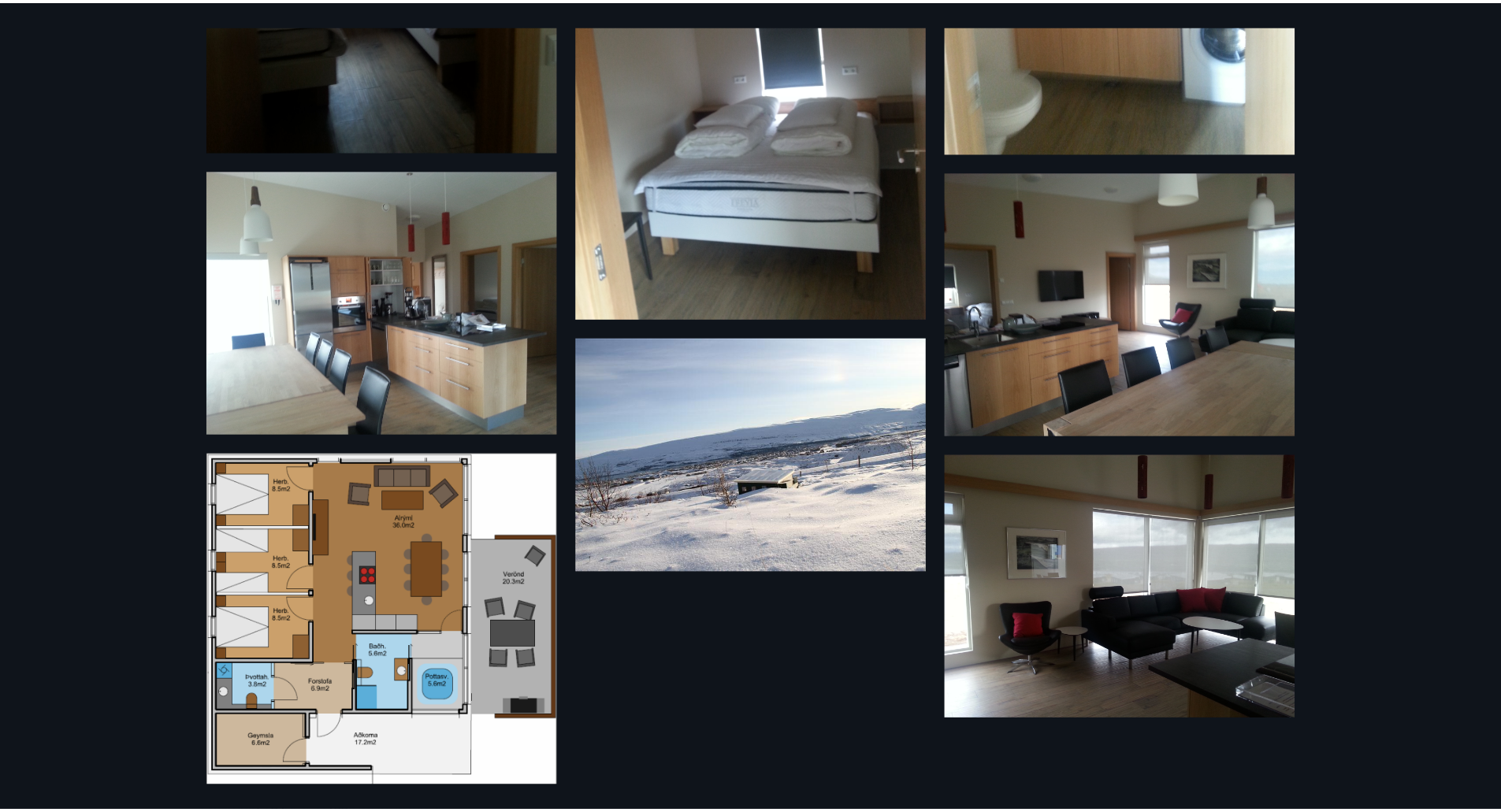
scroll to position [911, 0]
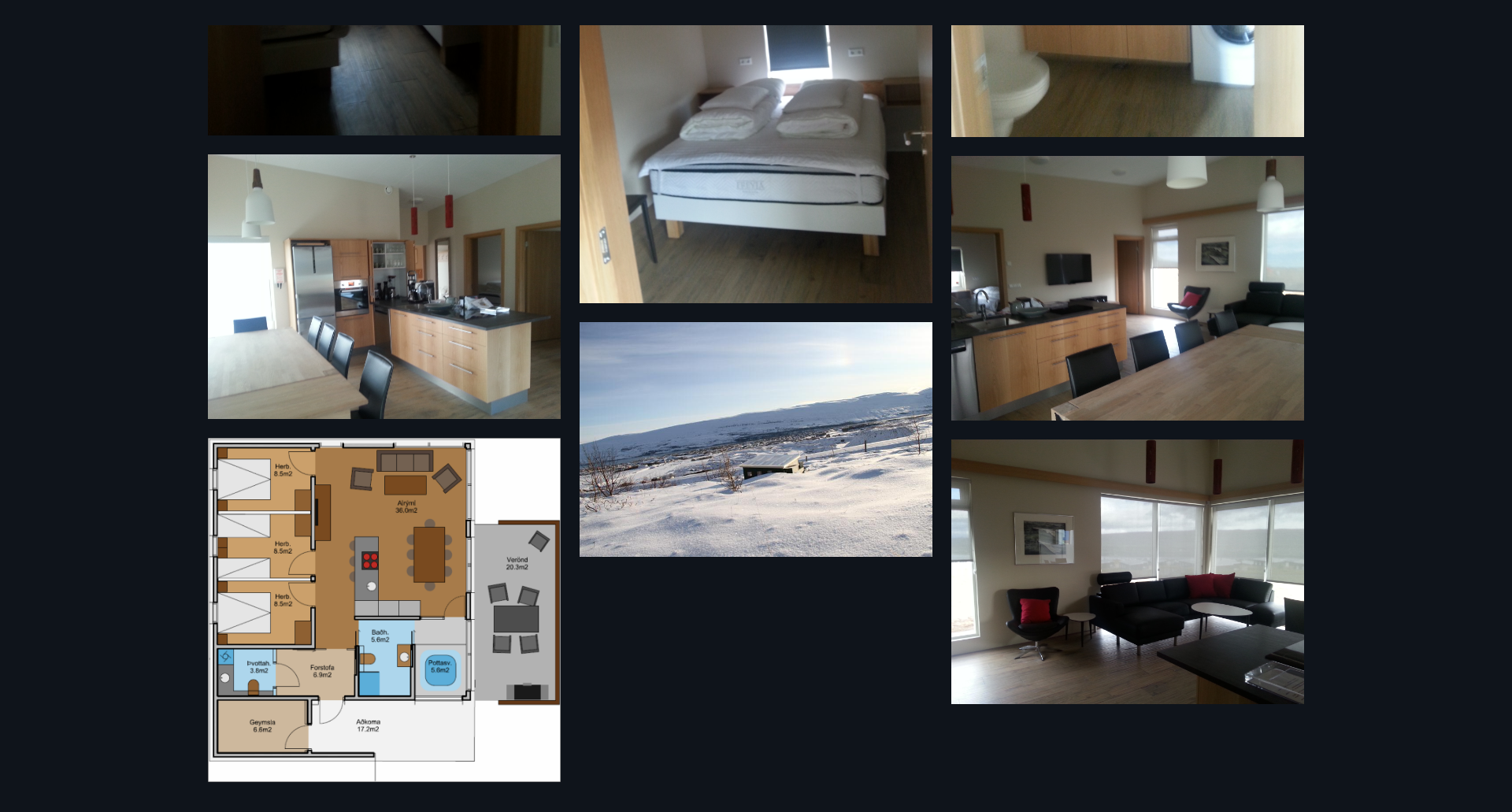
click at [750, 689] on div "13 Myndir" at bounding box center [755, 406] width 1134 height 762
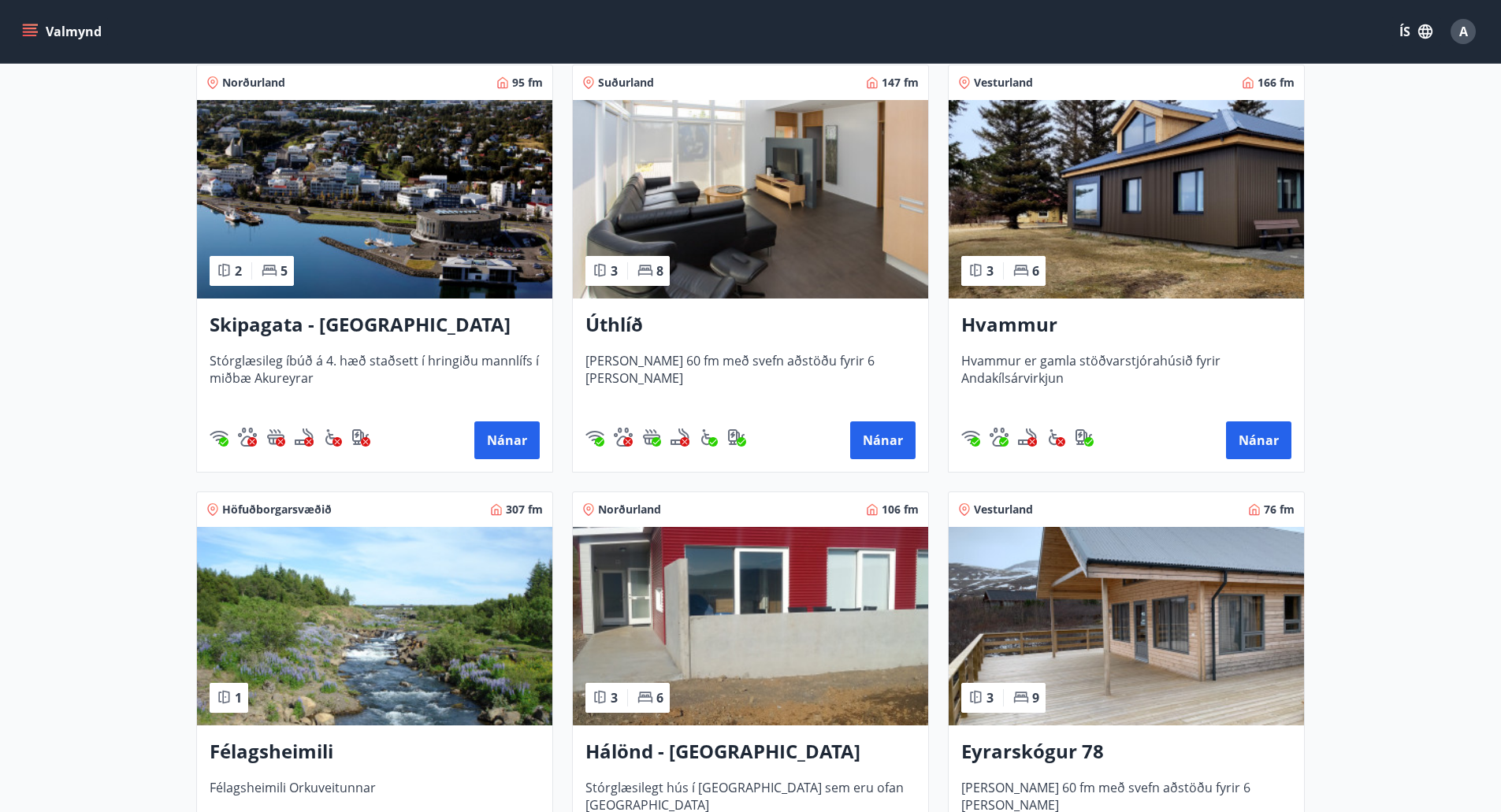
scroll to position [315, 0]
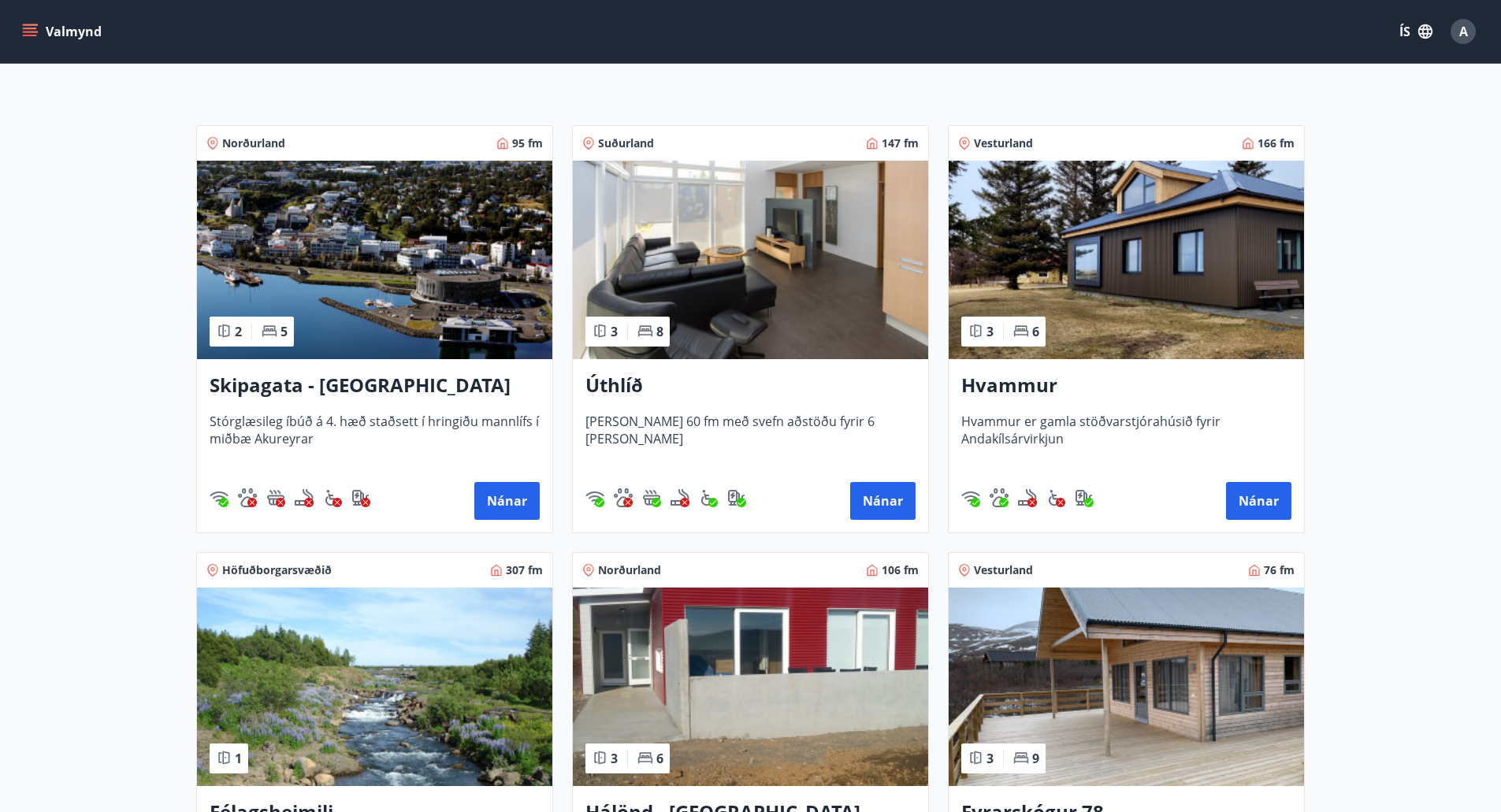
click at [756, 296] on img at bounding box center [750, 260] width 355 height 199
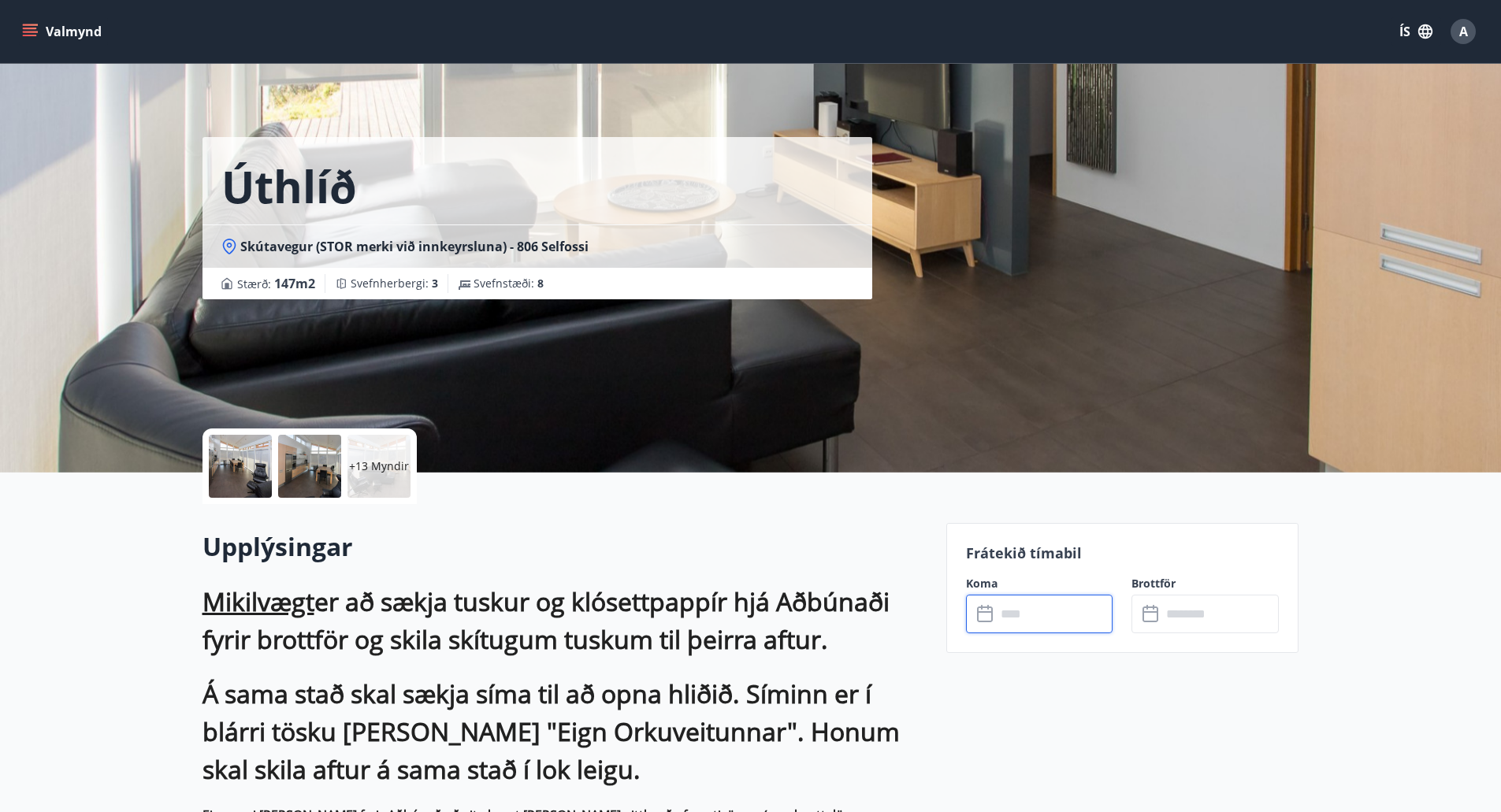
click at [1041, 603] on input "text" at bounding box center [1055, 614] width 117 height 38
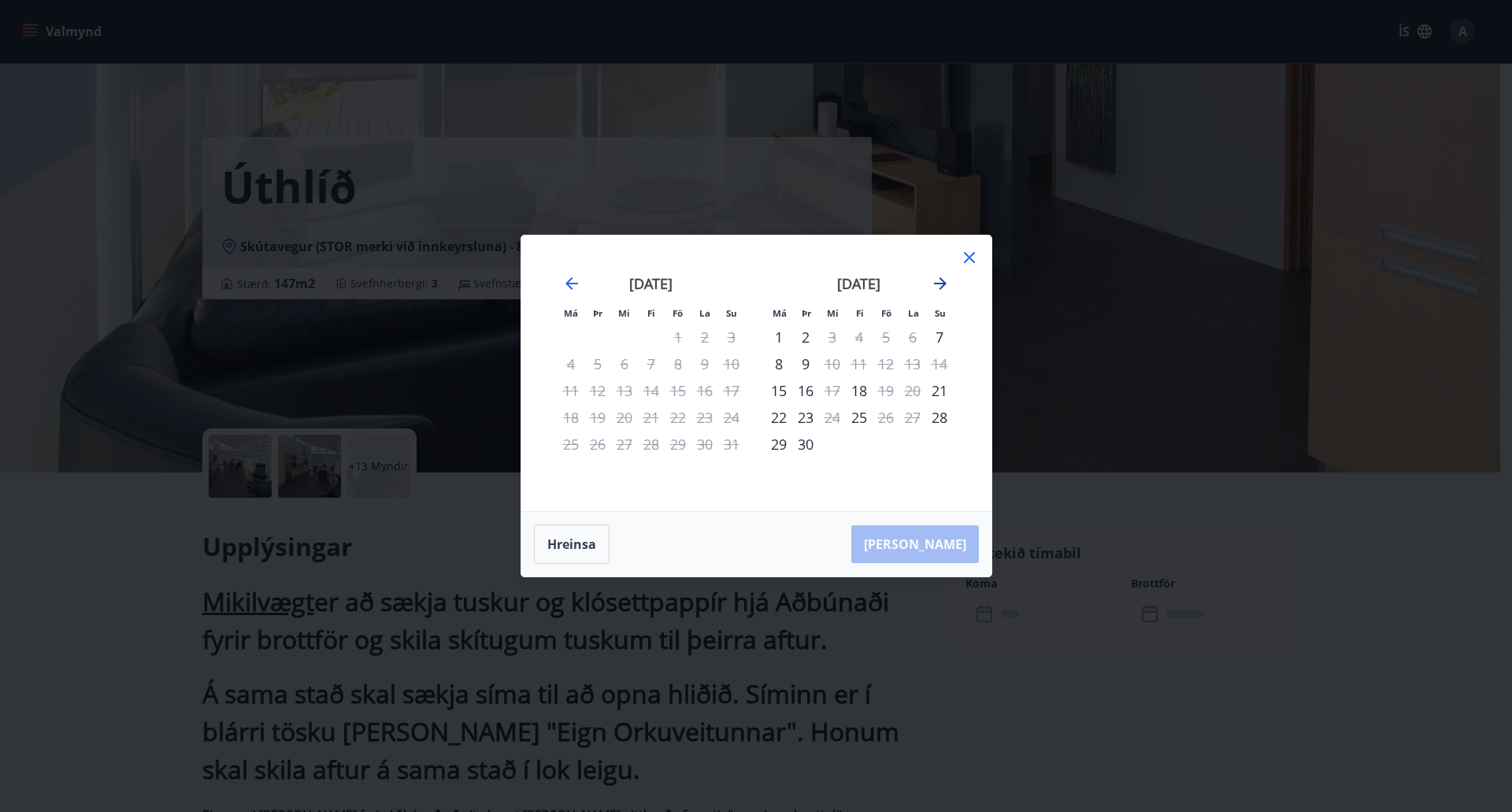
click at [943, 282] on icon "Move forward to switch to the next month." at bounding box center [940, 283] width 13 height 13
click at [939, 285] on icon "Move forward to switch to the next month." at bounding box center [940, 283] width 19 height 19
click at [967, 254] on icon at bounding box center [969, 257] width 19 height 19
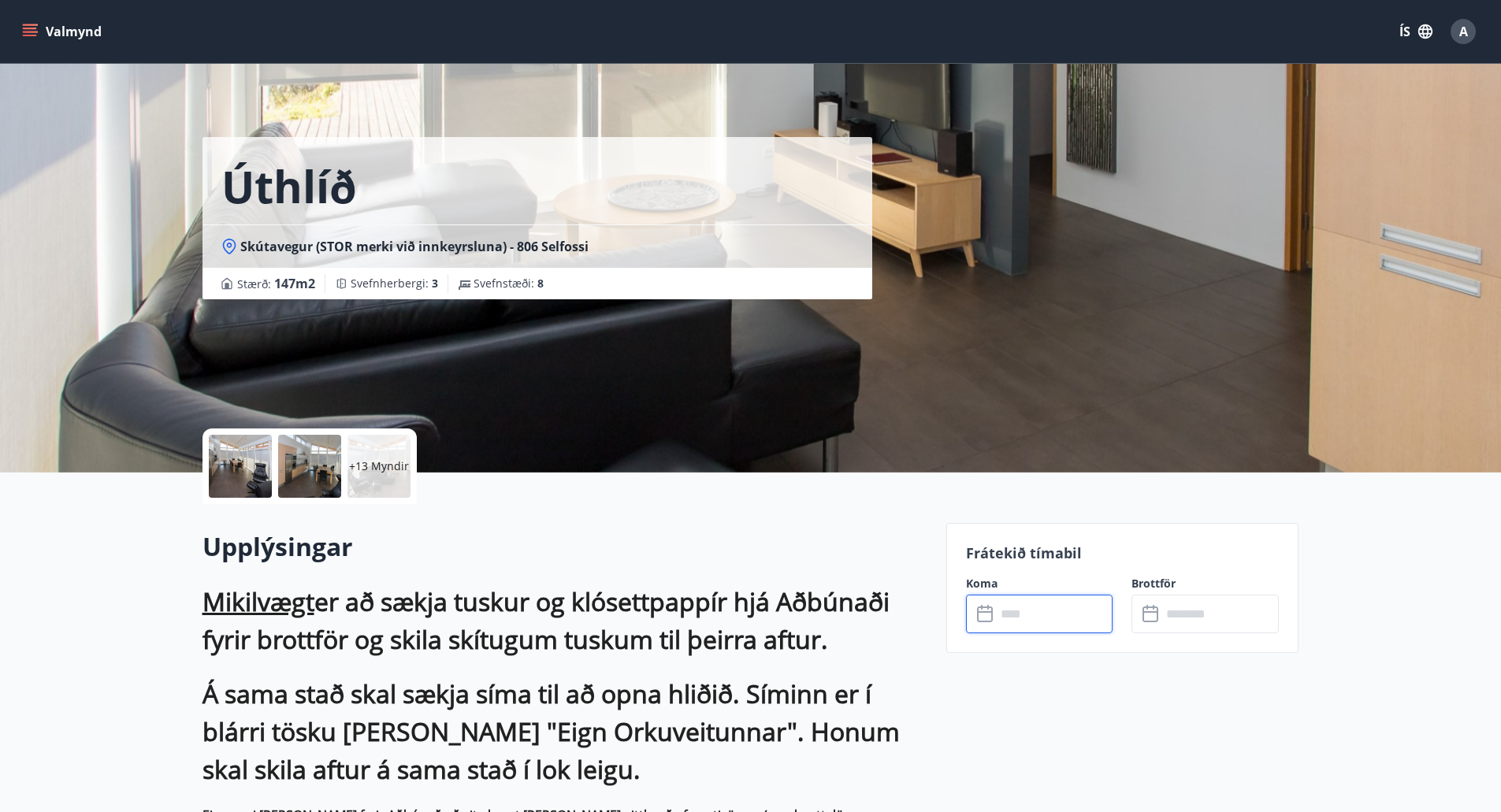
click at [643, 546] on h2 "Upplýsingar" at bounding box center [564, 546] width 725 height 34
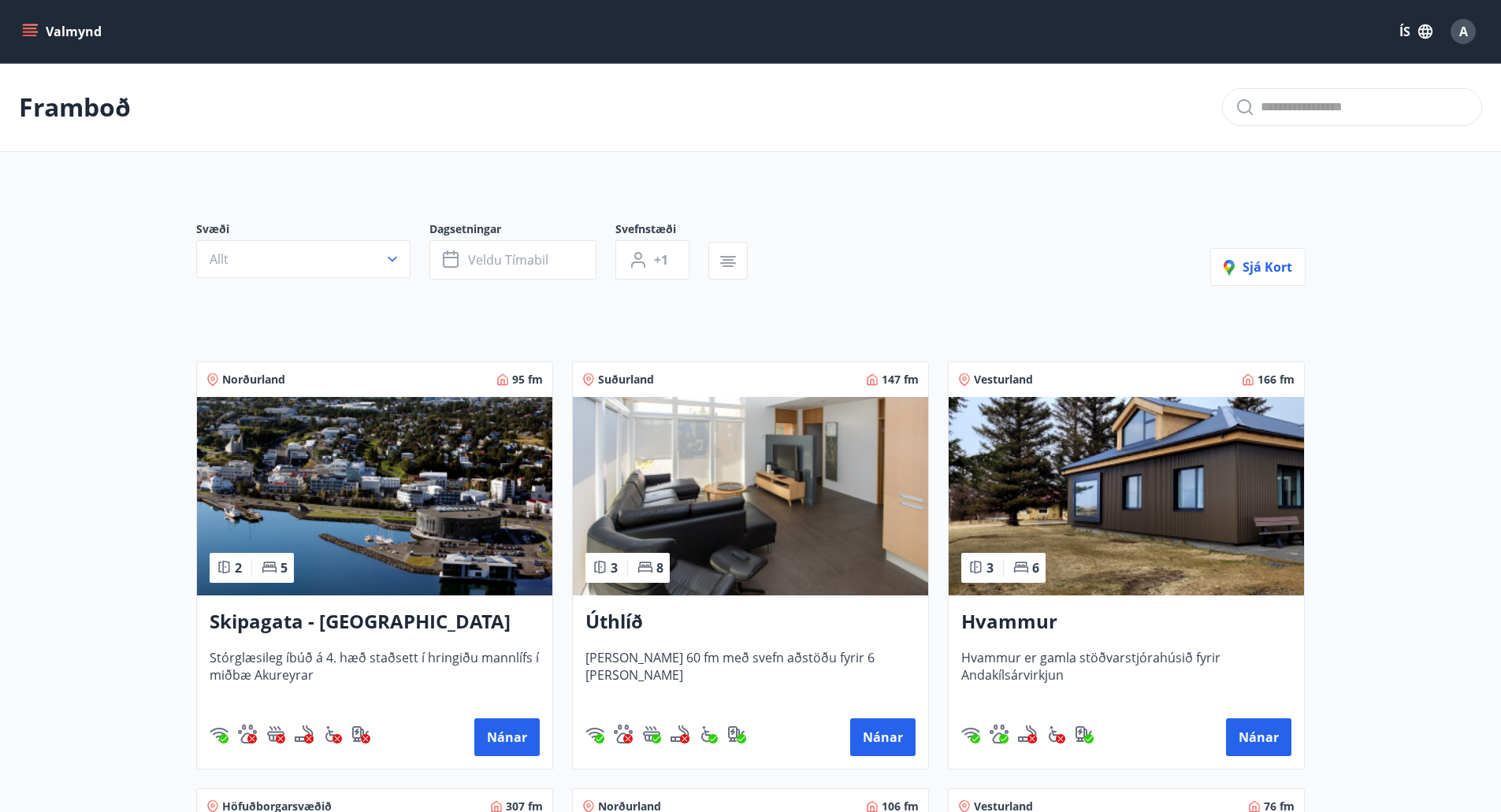
click at [875, 270] on div "Svæði Allt Dagsetningar Veldu tímabil Svefnstæði +1 Sjá kort" at bounding box center [750, 253] width 1109 height 64
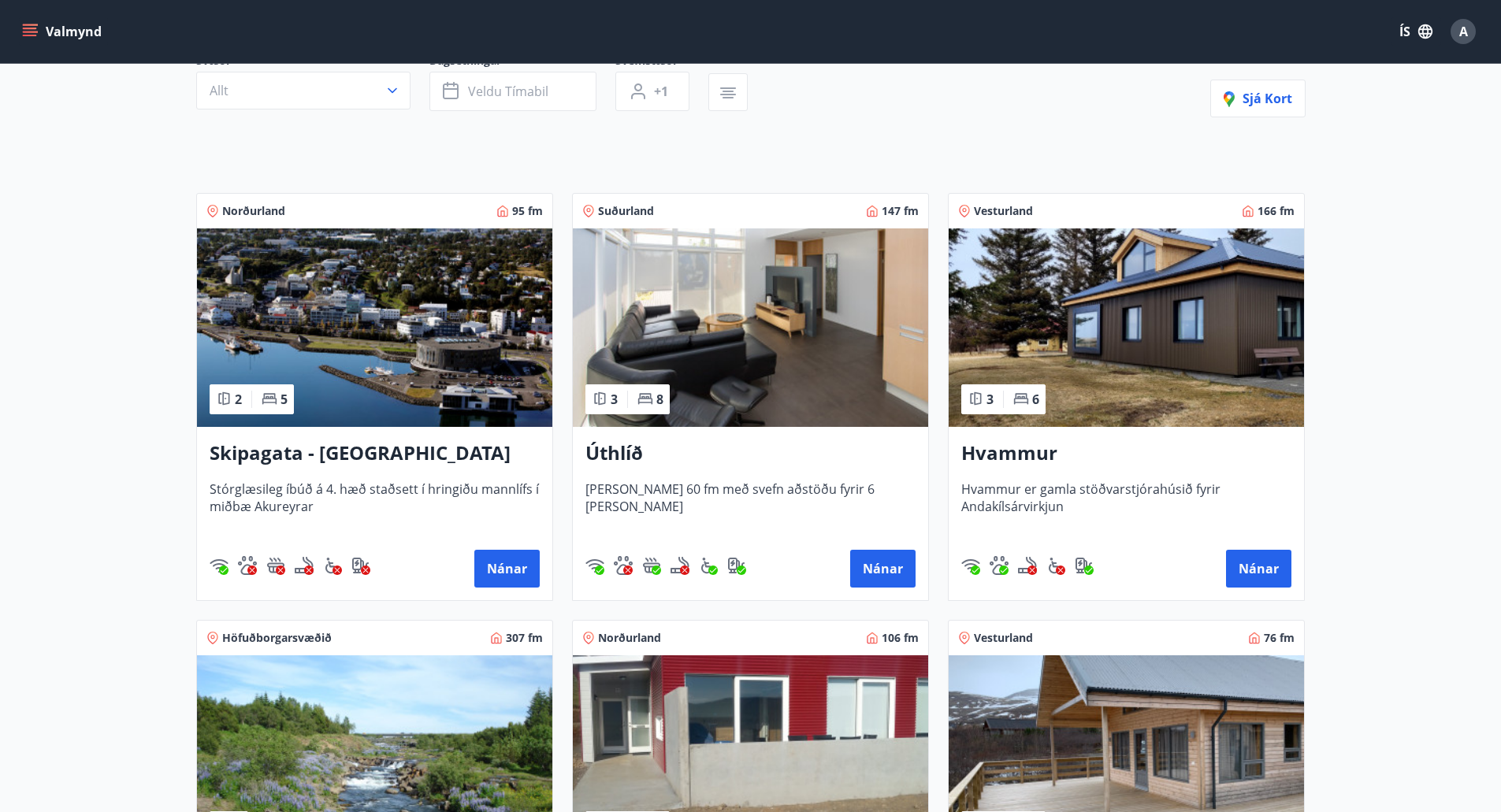
scroll to position [393, 0]
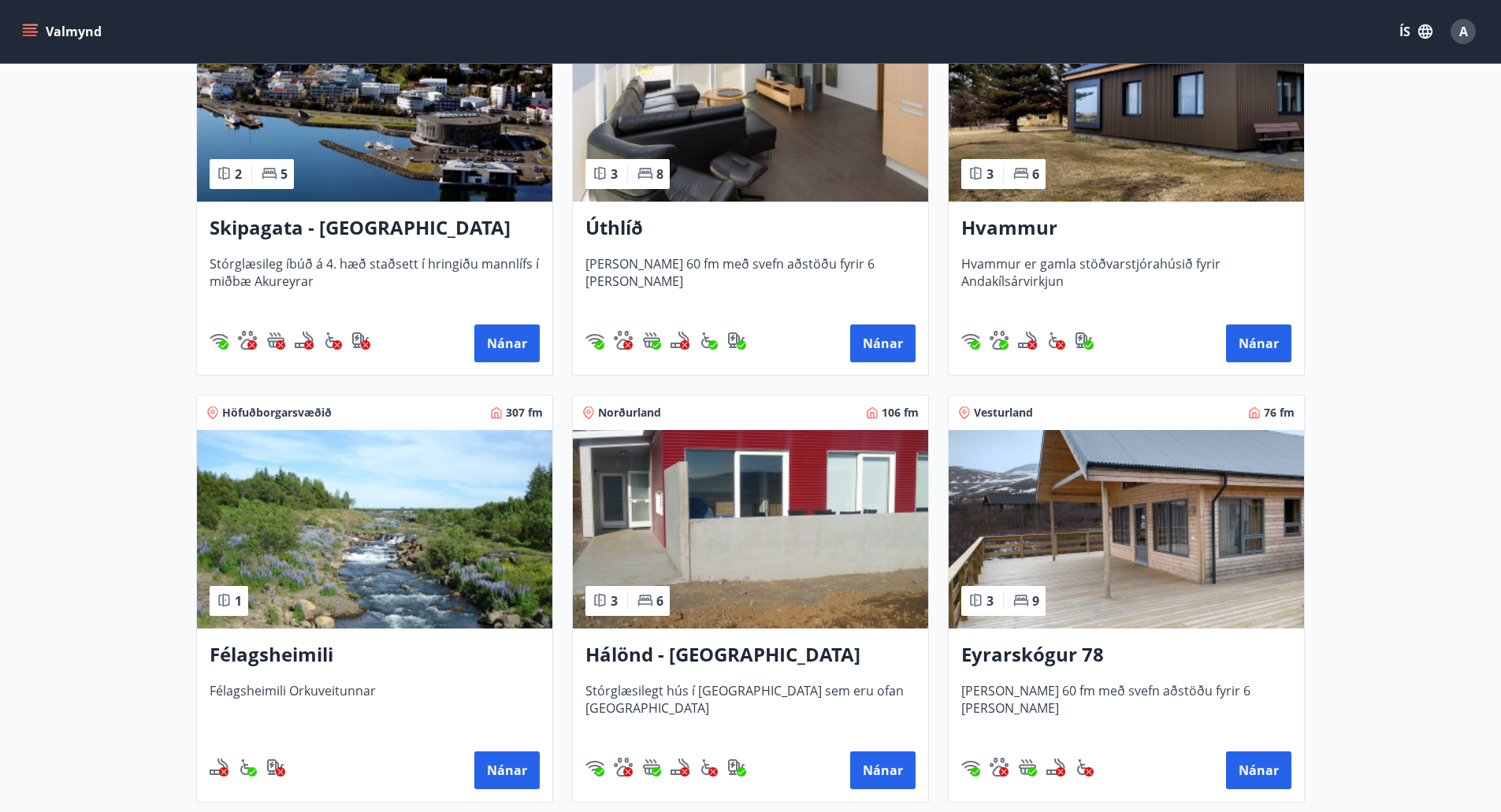
click at [1149, 514] on img at bounding box center [1126, 530] width 355 height 199
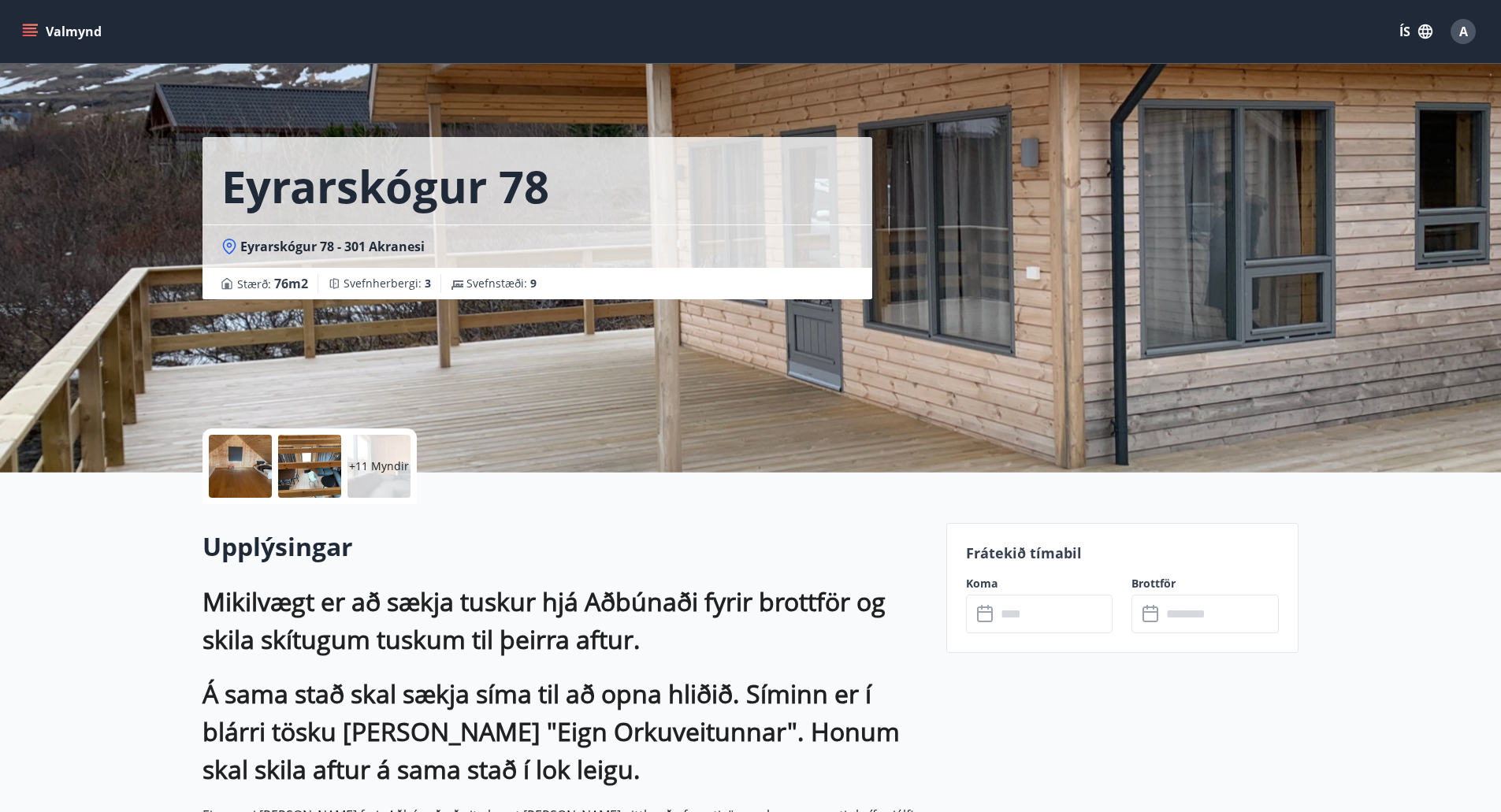
click at [1051, 621] on input "text" at bounding box center [1055, 614] width 117 height 38
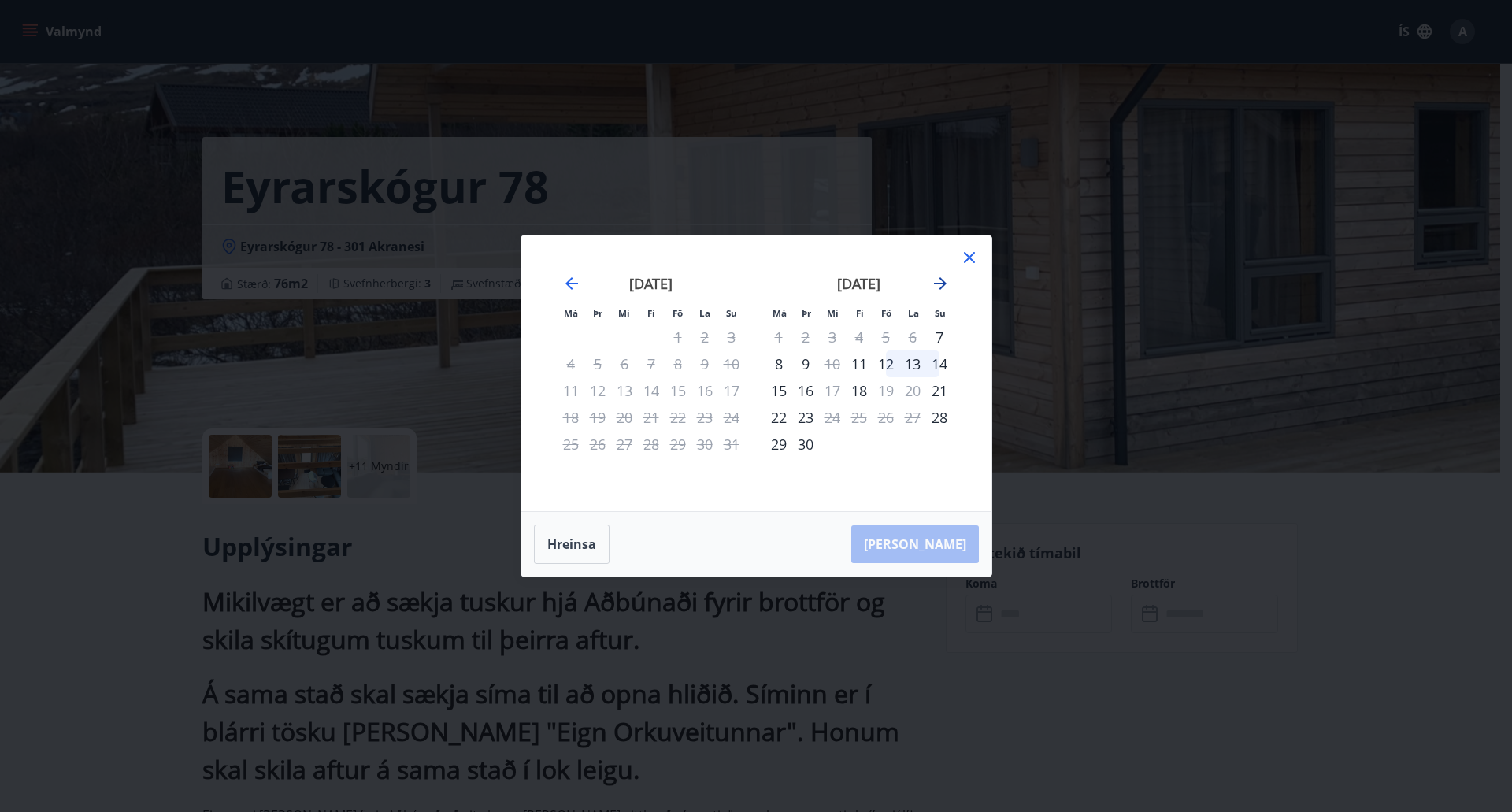
click at [943, 281] on icon "Move forward to switch to the next month." at bounding box center [940, 283] width 19 height 19
click at [972, 255] on icon at bounding box center [969, 257] width 11 height 11
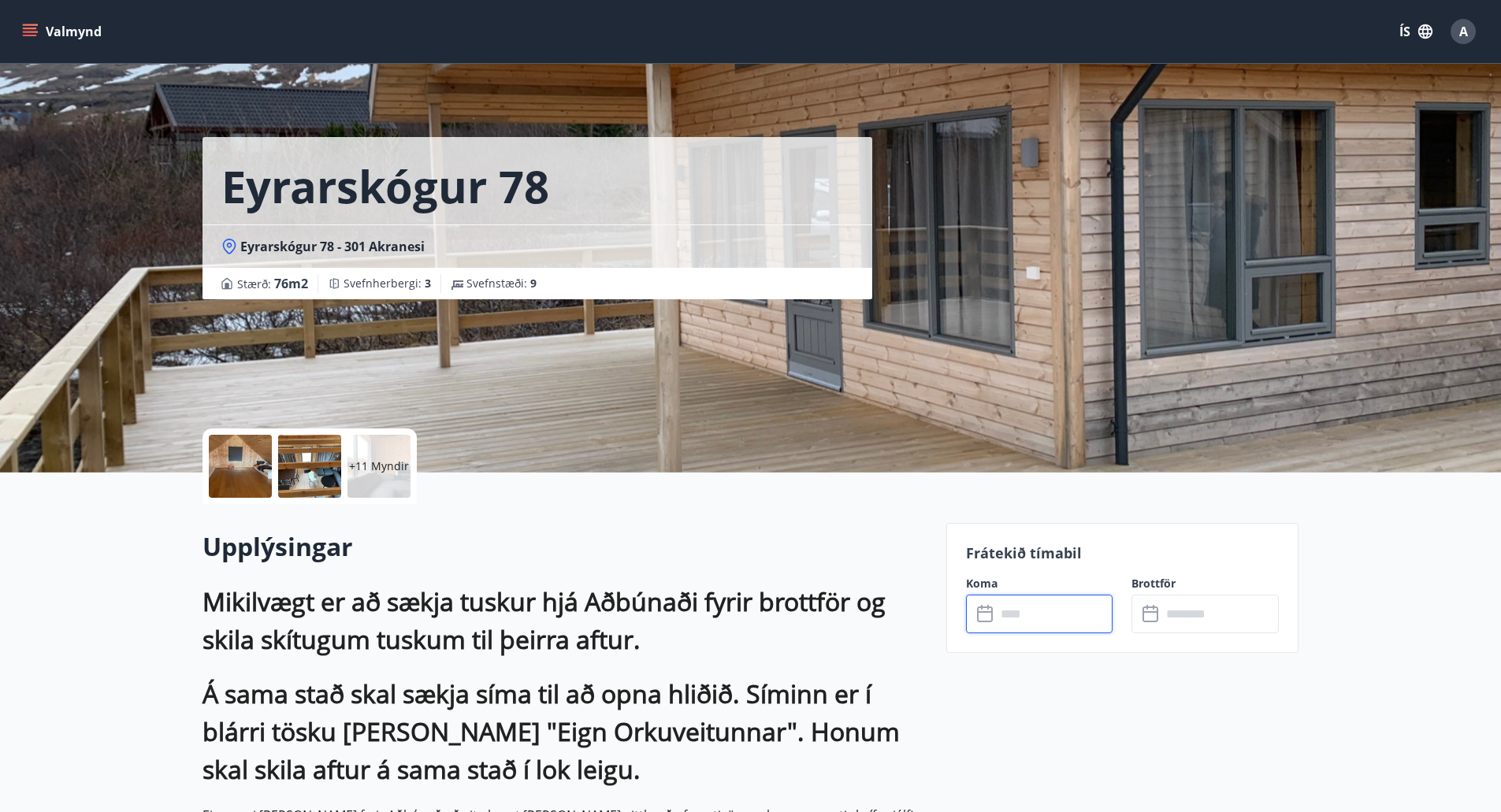
click at [1023, 621] on input "text" at bounding box center [1055, 614] width 117 height 38
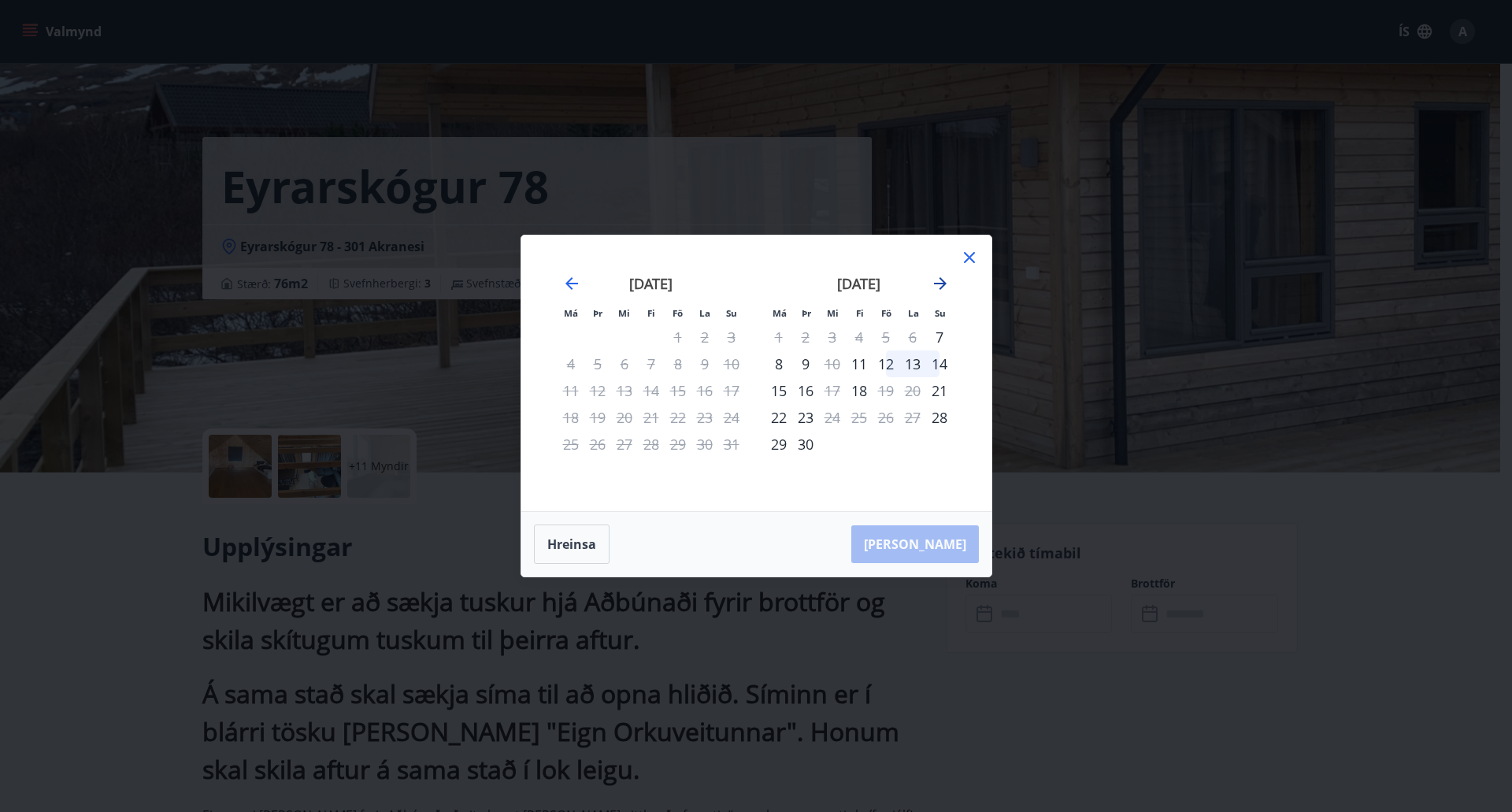
click at [938, 284] on icon "Move forward to switch to the next month." at bounding box center [940, 283] width 13 height 13
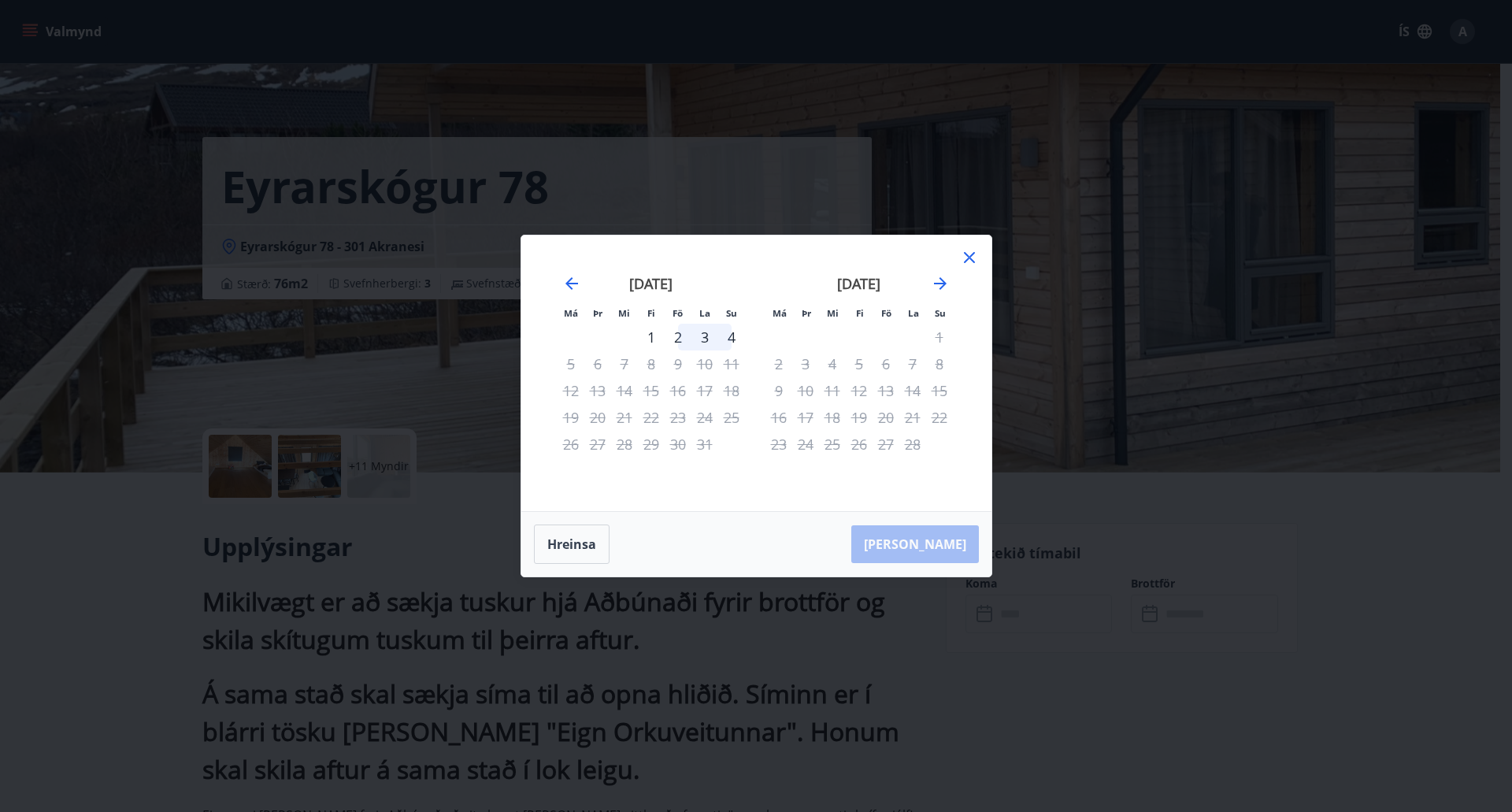
click at [966, 261] on icon at bounding box center [969, 257] width 11 height 11
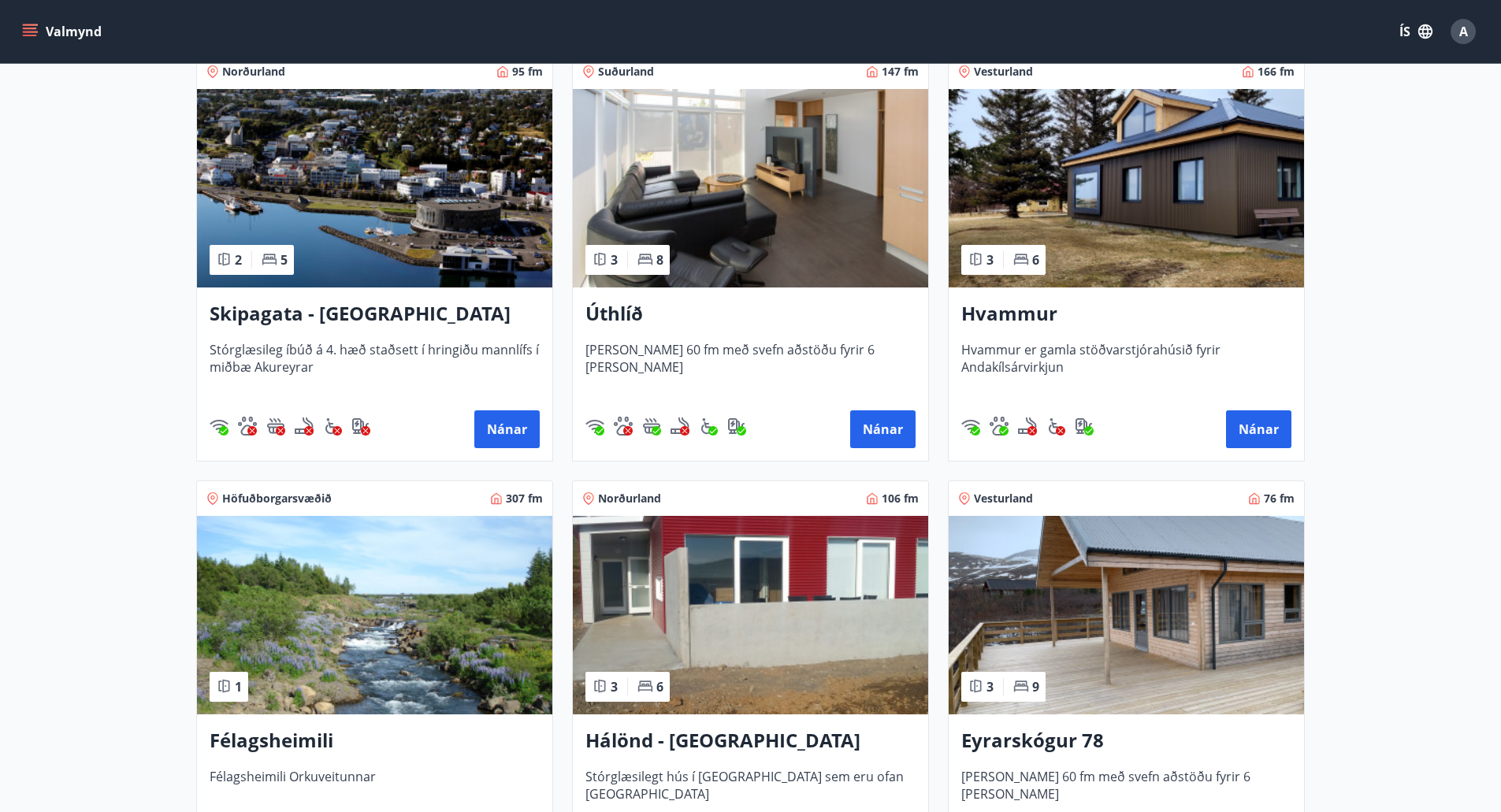
scroll to position [315, 0]
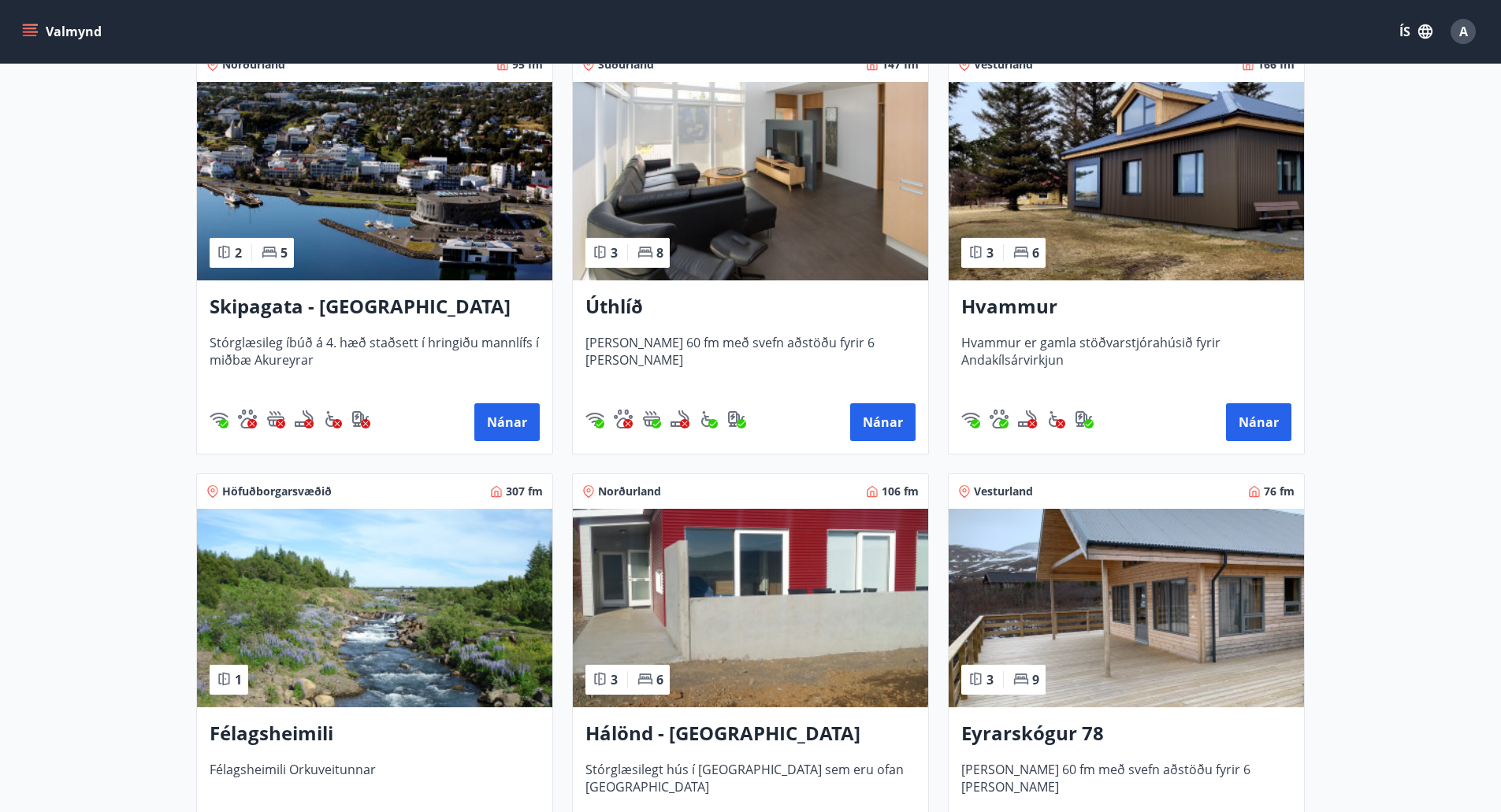
click at [1366, 484] on main "Framboð Svæði Allt Dagsetningar Veldu tímabil Svefnstæði +1 Sjá kort Norðurland…" at bounding box center [750, 321] width 1501 height 1146
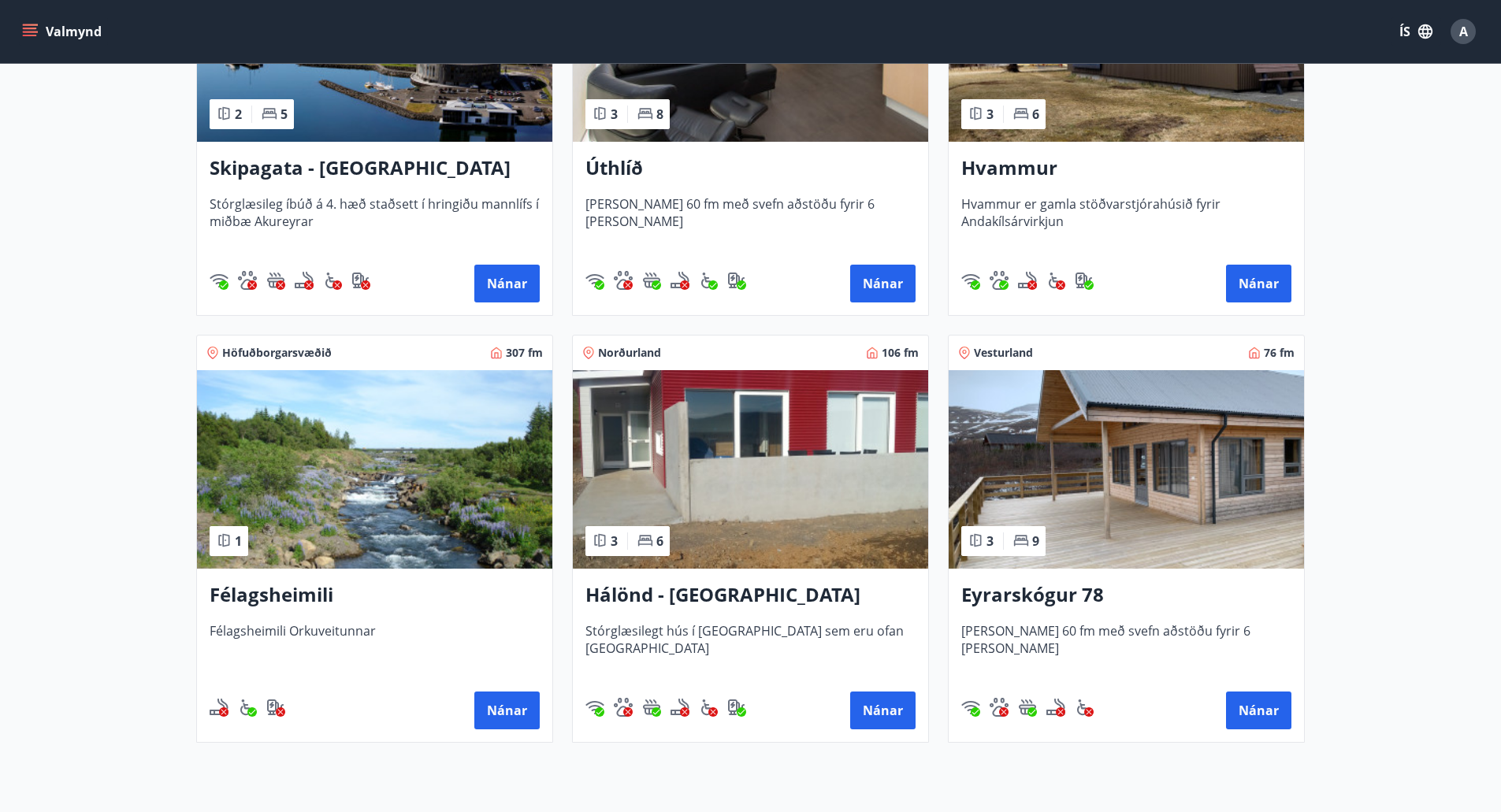
scroll to position [473, 0]
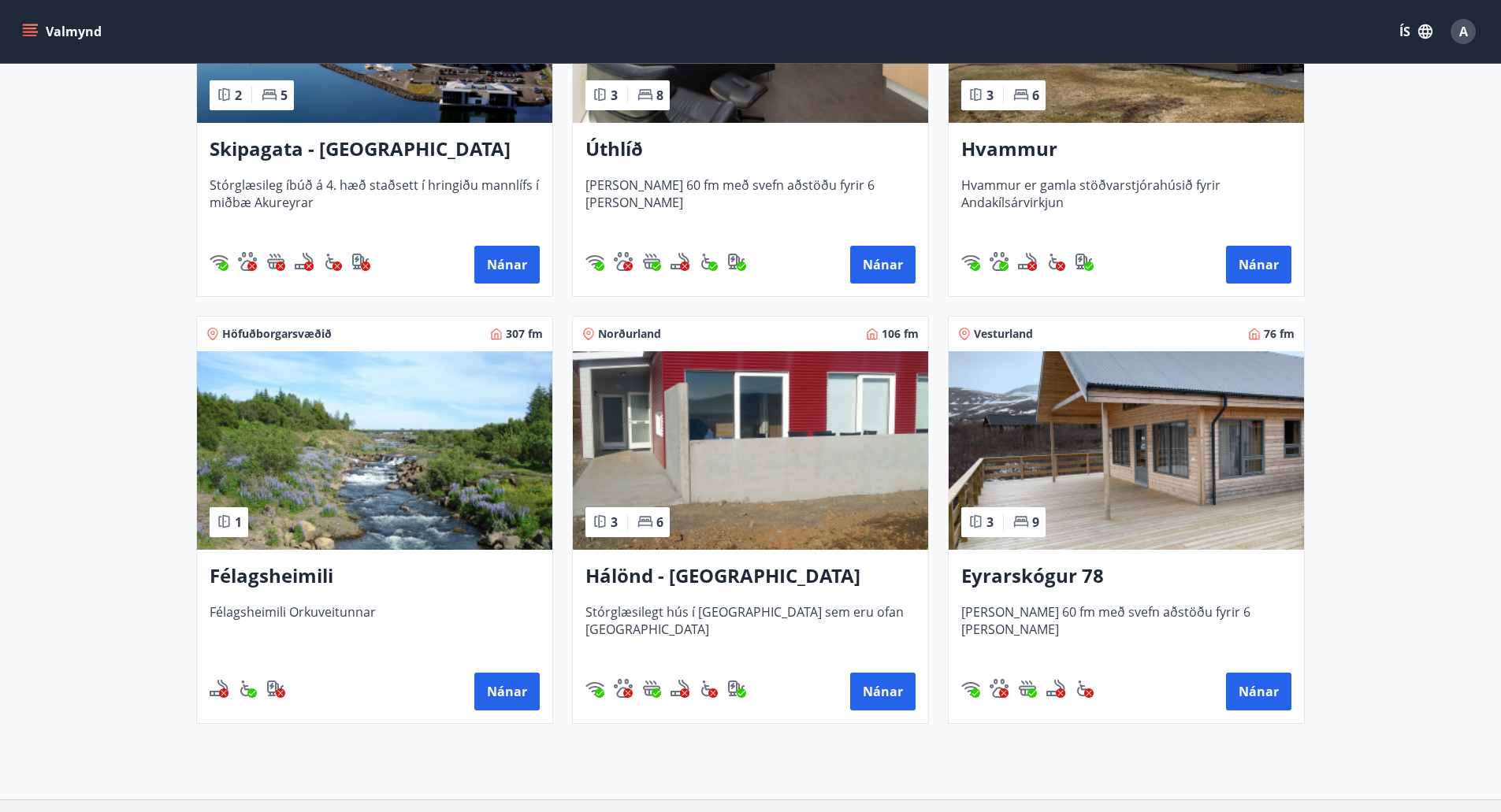
click at [1397, 489] on main "Framboð Svæði Allt Dagsetningar Veldu tímabil Svefnstæði +1 Sjá kort Norðurland…" at bounding box center [750, 164] width 1501 height 1146
click at [868, 696] on button "Nánar" at bounding box center [883, 691] width 65 height 38
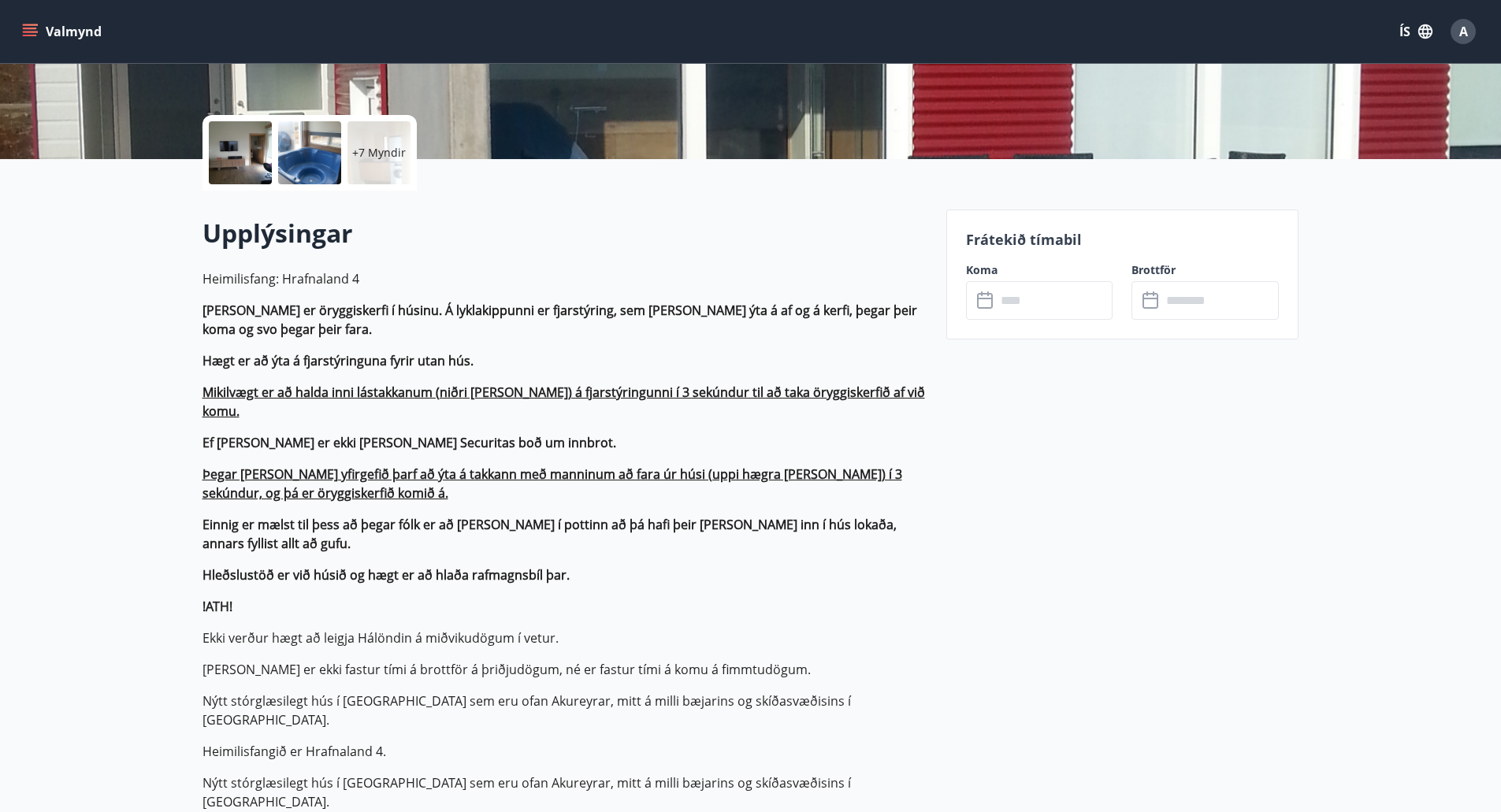
scroll to position [315, 0]
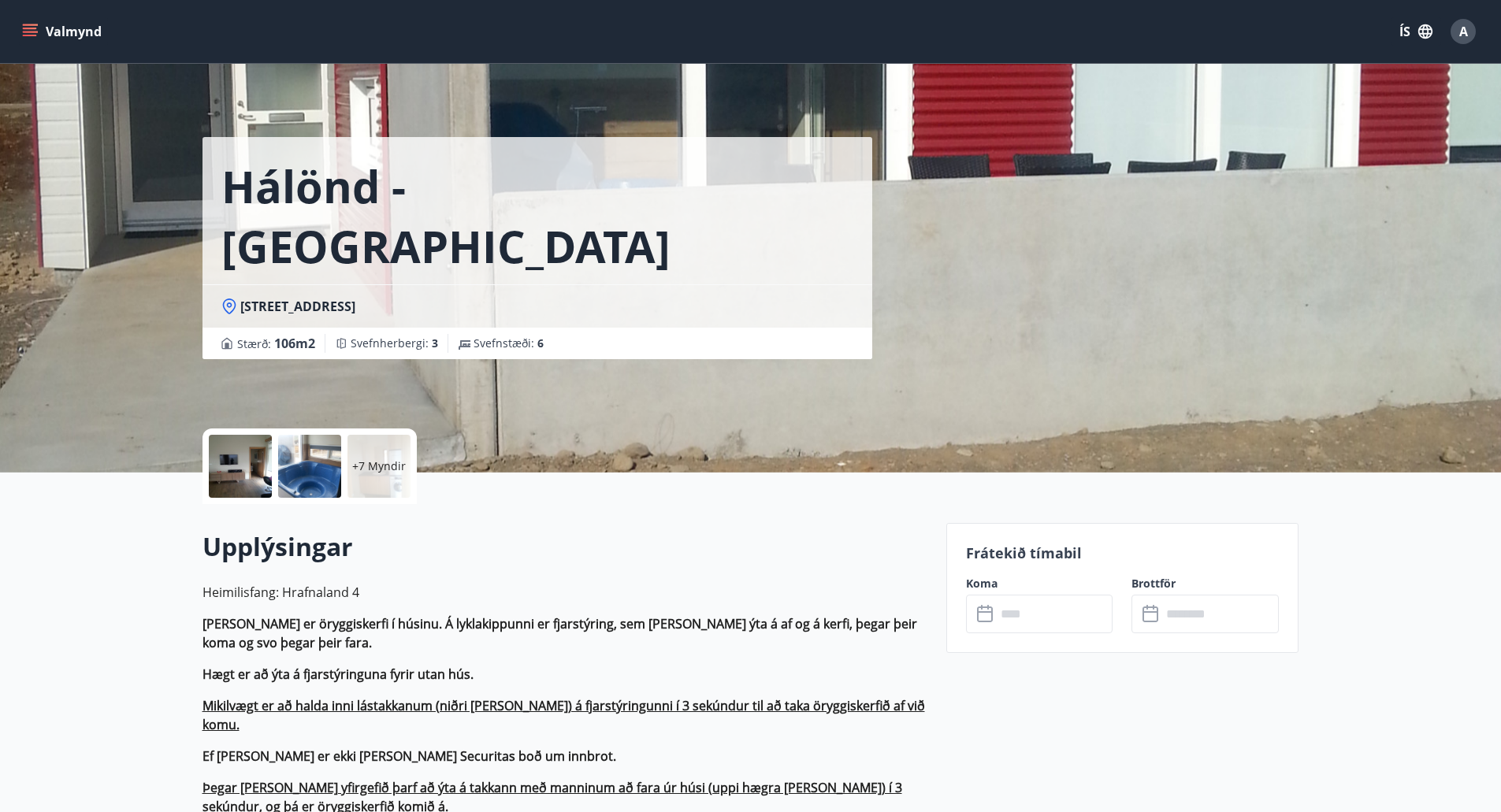
click at [1031, 599] on input "text" at bounding box center [1055, 614] width 117 height 38
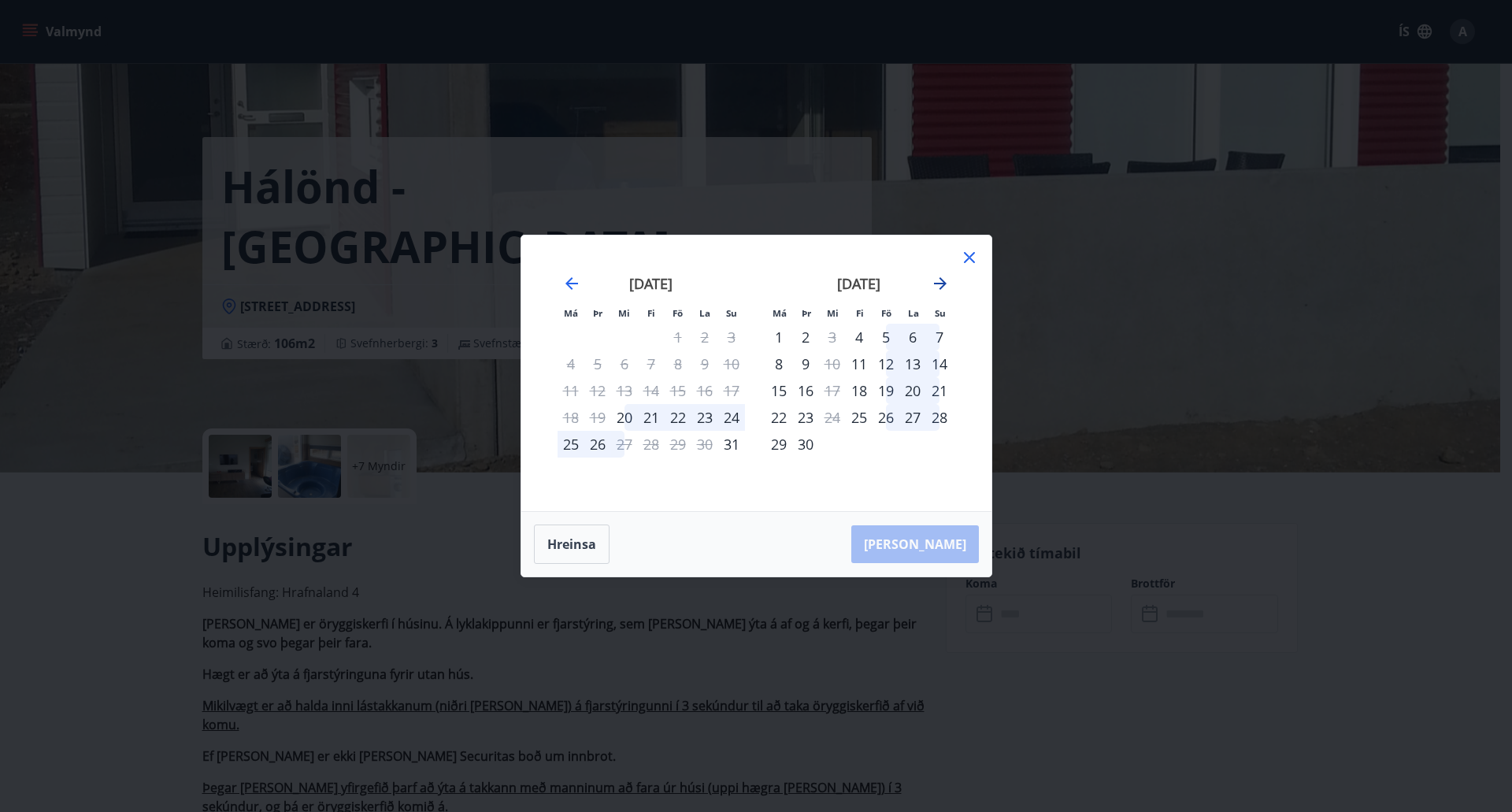
click at [939, 282] on icon "Move forward to switch to the next month." at bounding box center [940, 283] width 13 height 13
click at [571, 282] on icon "Move backward to switch to the previous month." at bounding box center [571, 283] width 13 height 13
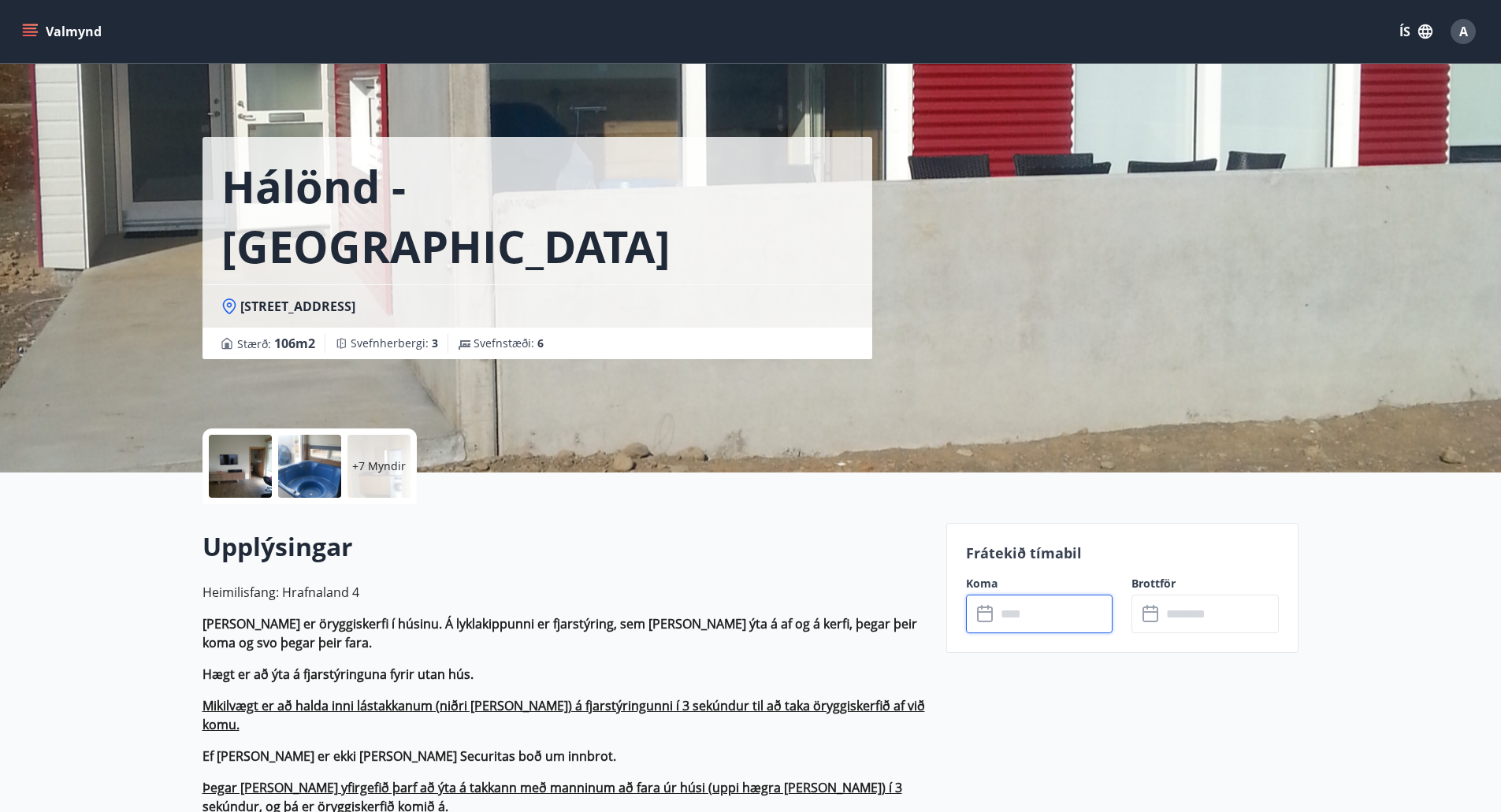
click at [297, 461] on div at bounding box center [309, 465] width 63 height 63
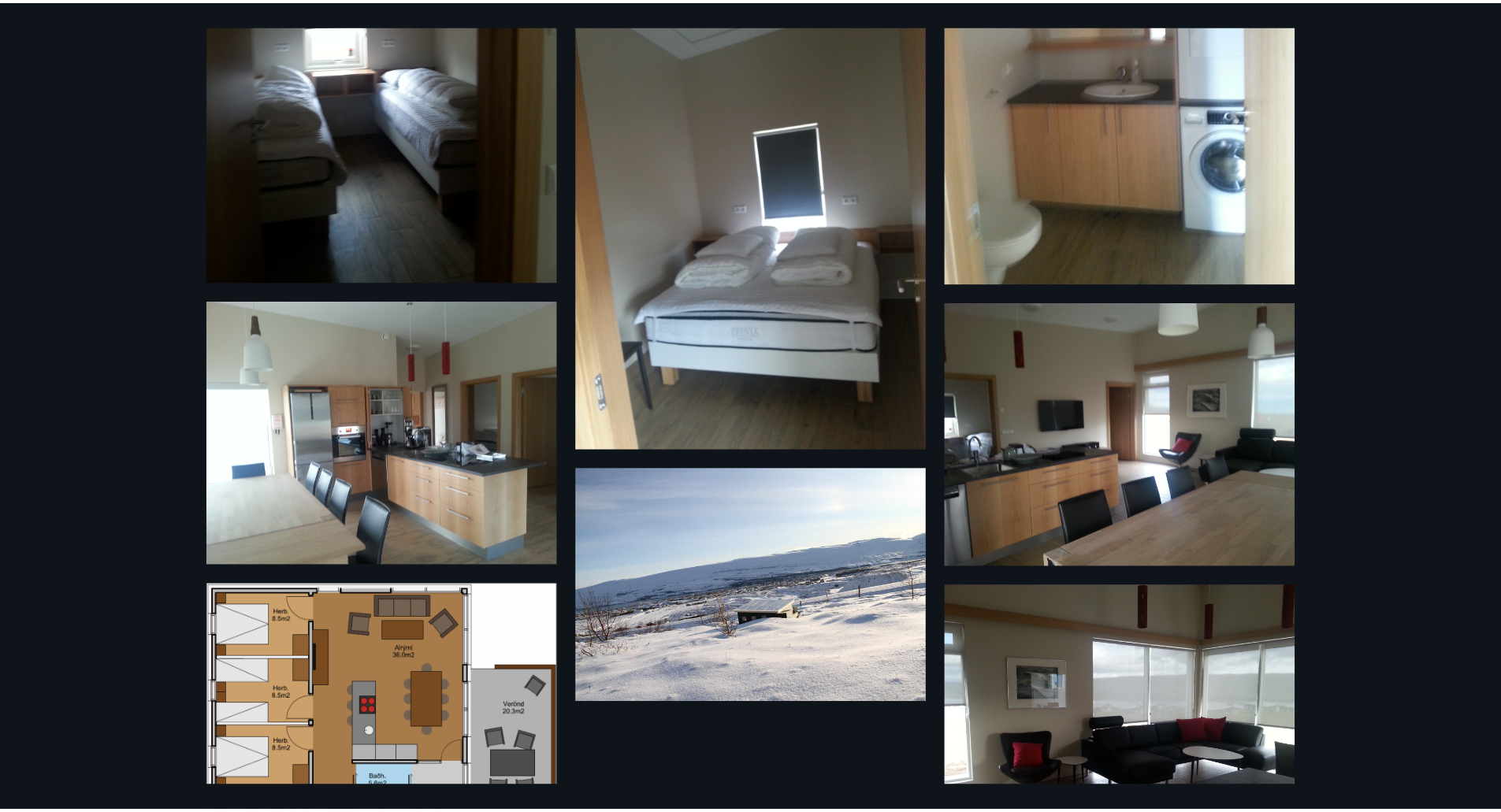
scroll to position [911, 0]
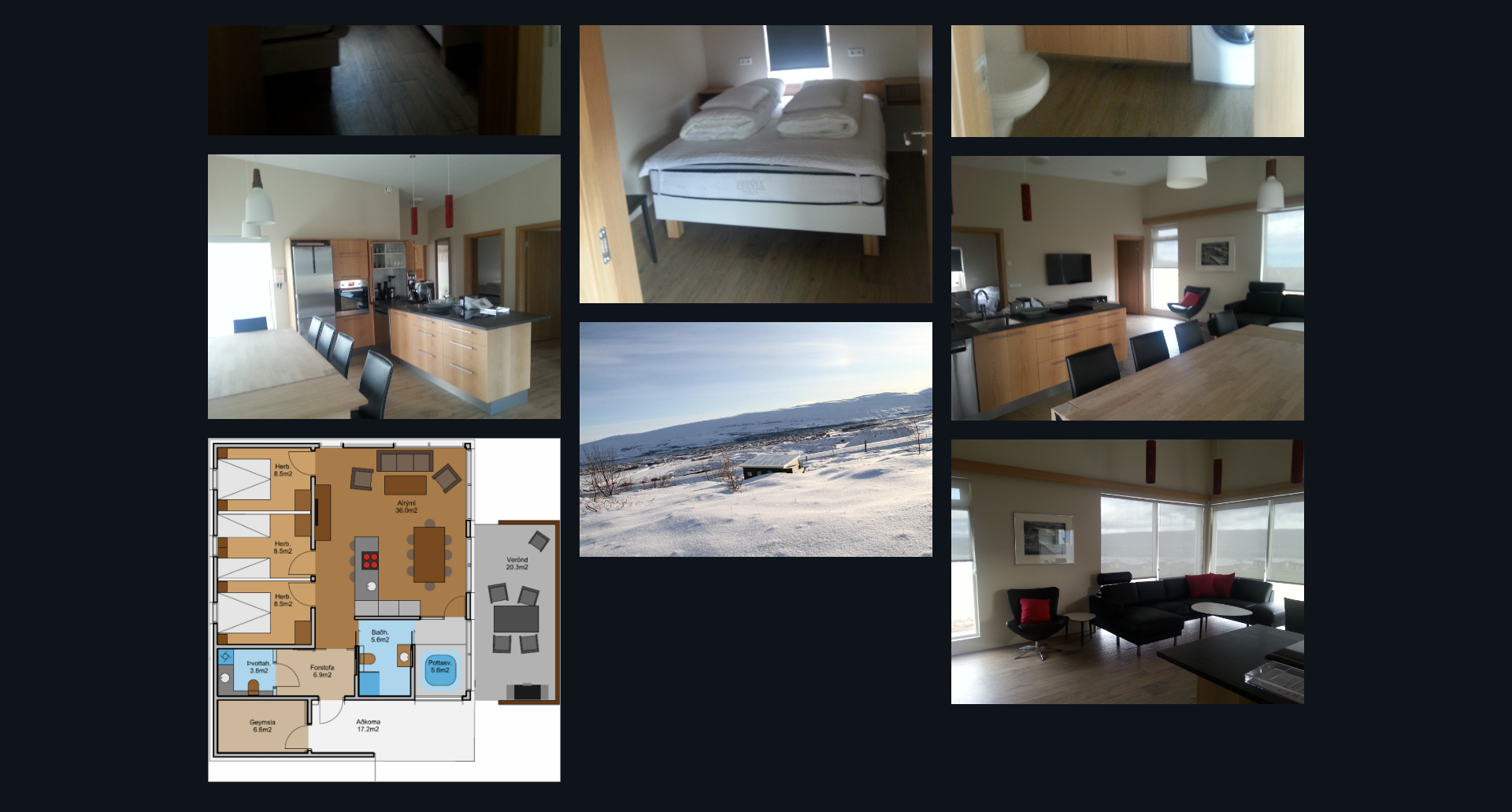
click at [380, 591] on img at bounding box center [384, 610] width 353 height 344
click at [134, 267] on div "13 Myndir" at bounding box center [756, 406] width 1512 height 812
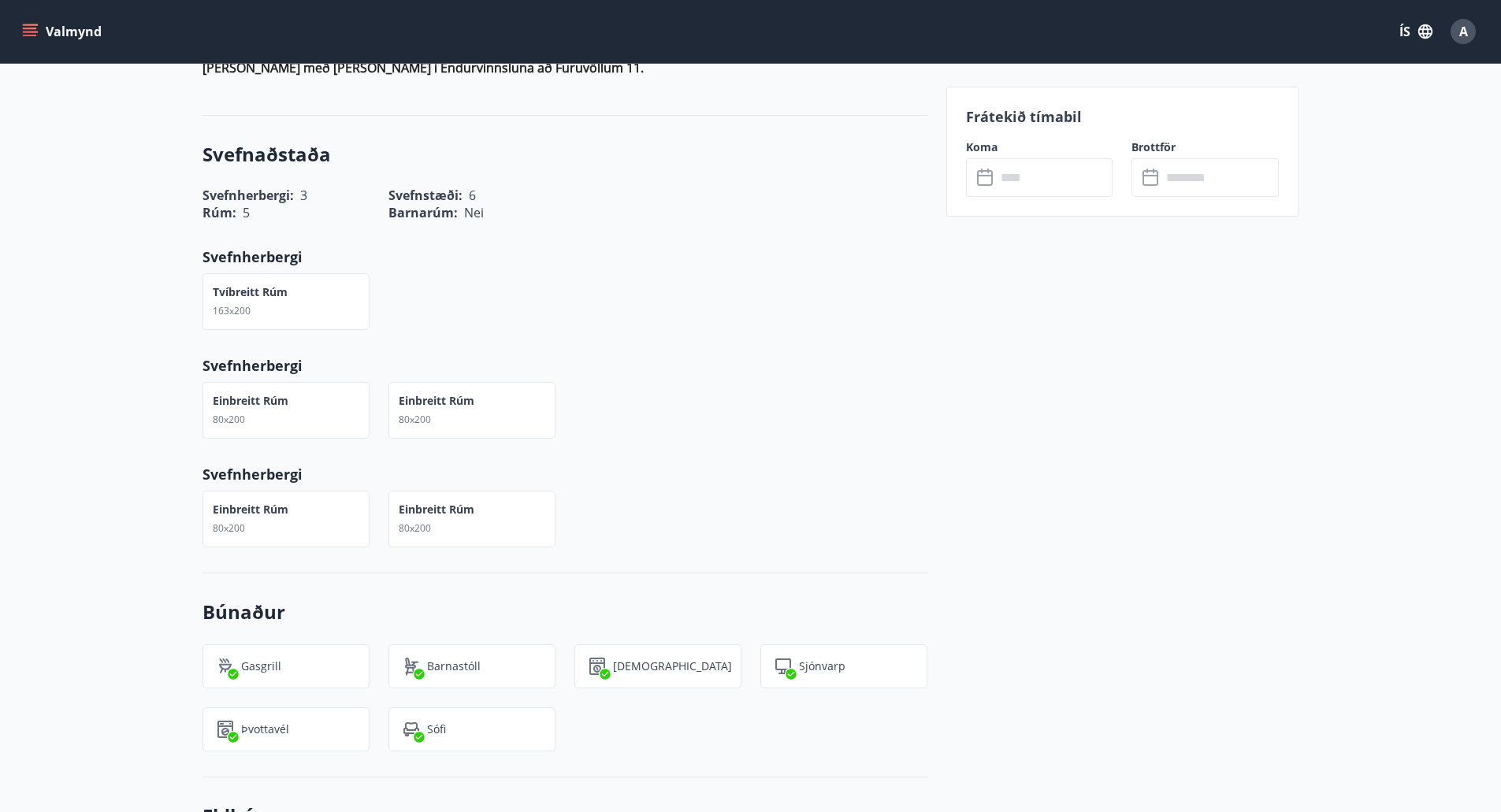
scroll to position [1654, 0]
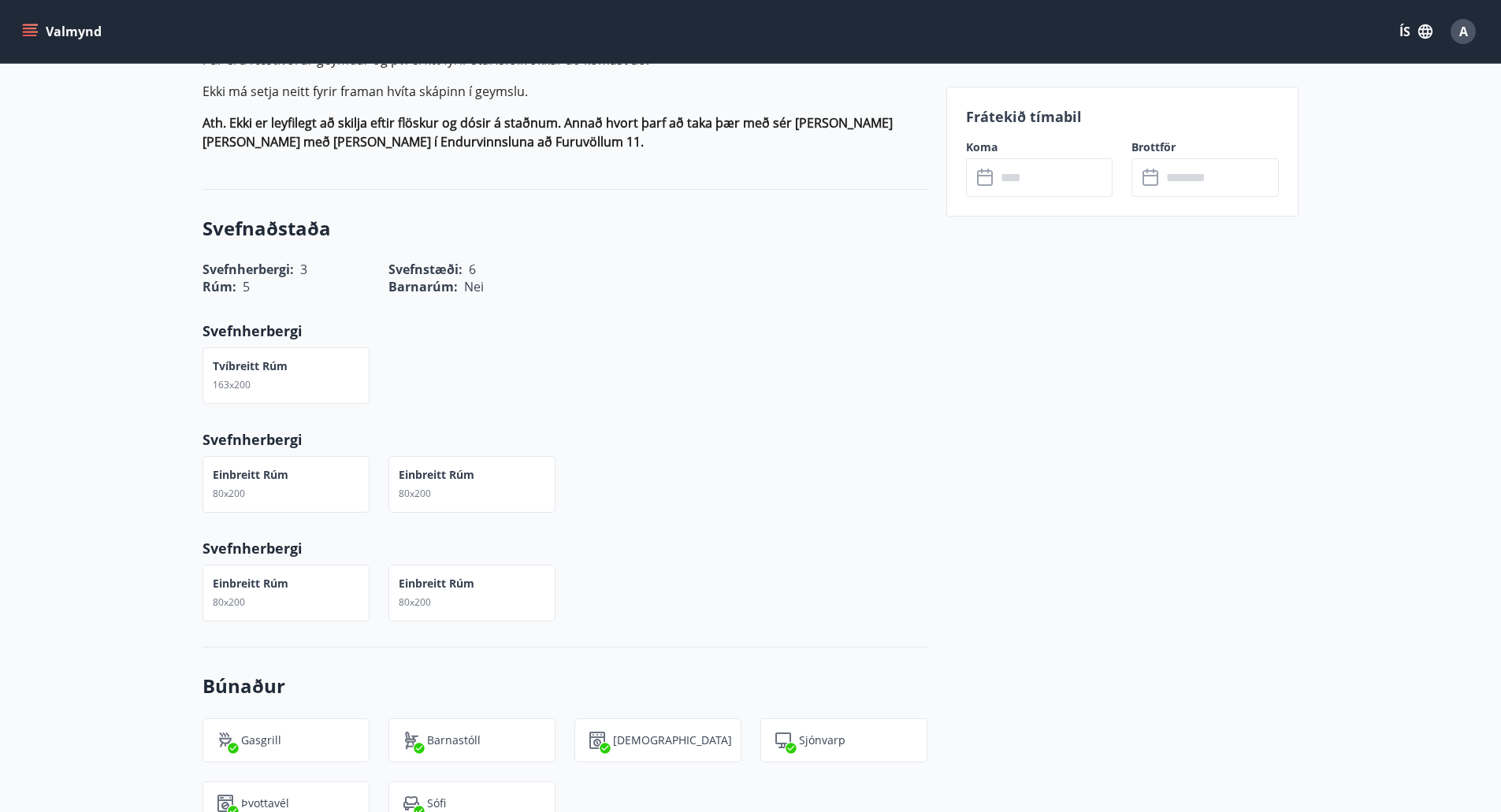
click at [894, 437] on div "Einbreitt rúm 80x200 Einbreitt rúm 80x200" at bounding box center [556, 475] width 744 height 75
